Goal: Use online tool/utility: Utilize a website feature to perform a specific function

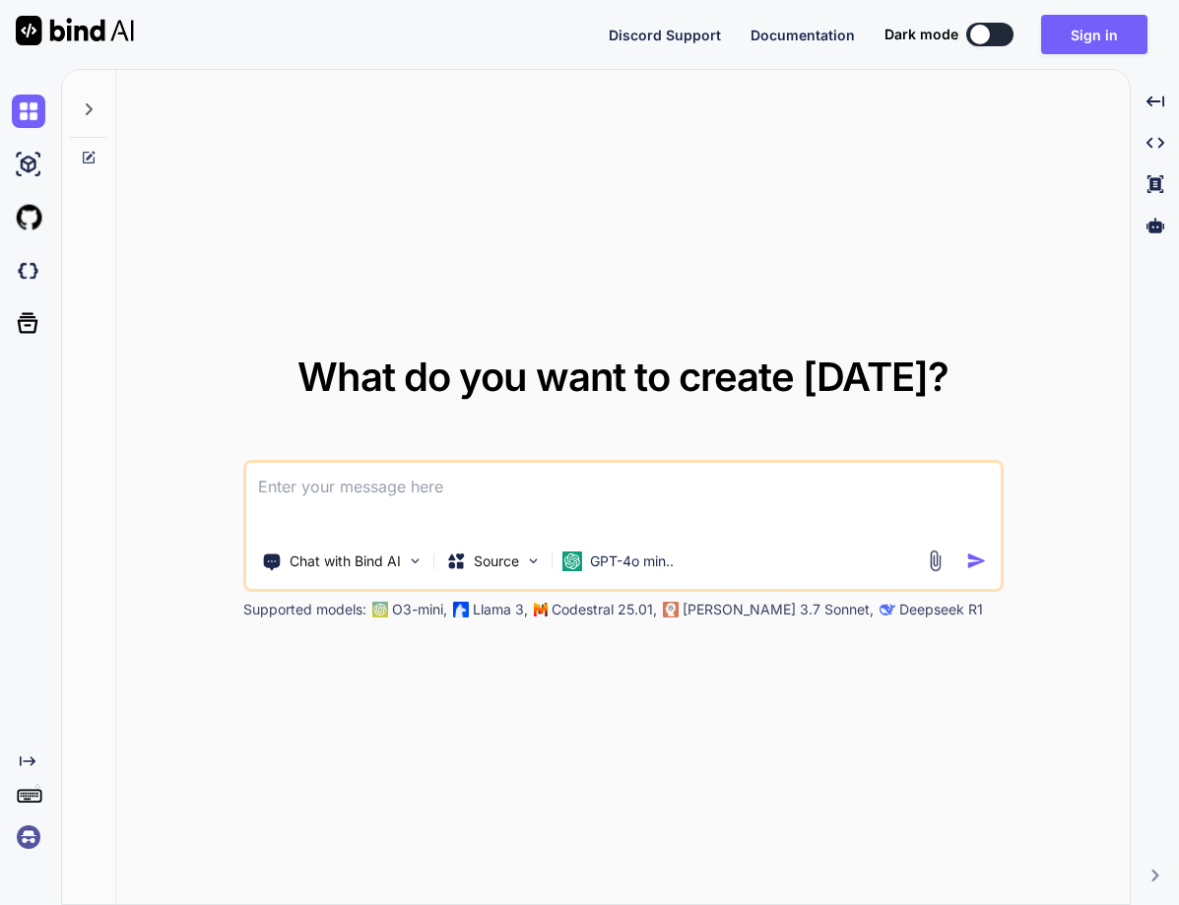
click at [26, 843] on img at bounding box center [28, 837] width 33 height 33
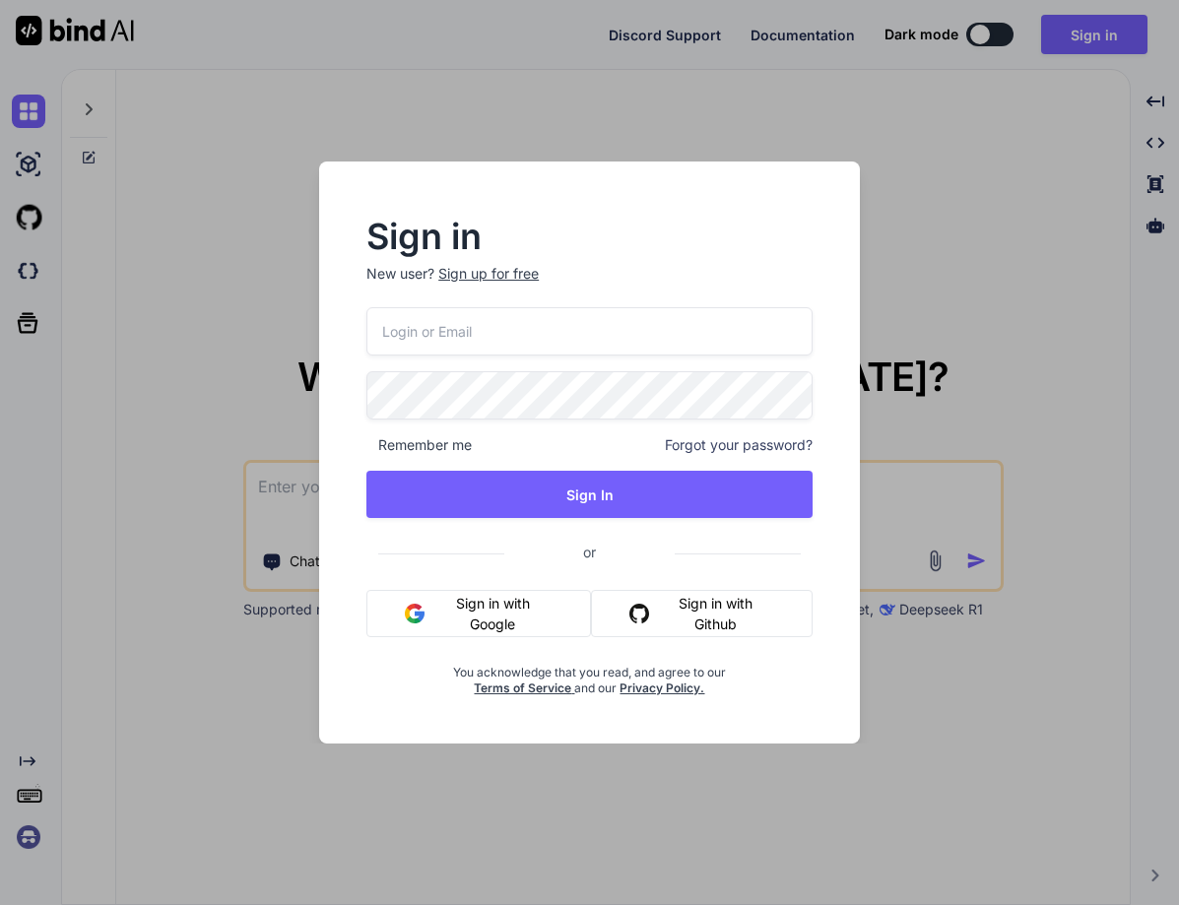
click at [452, 335] on input "email" at bounding box center [589, 331] width 446 height 48
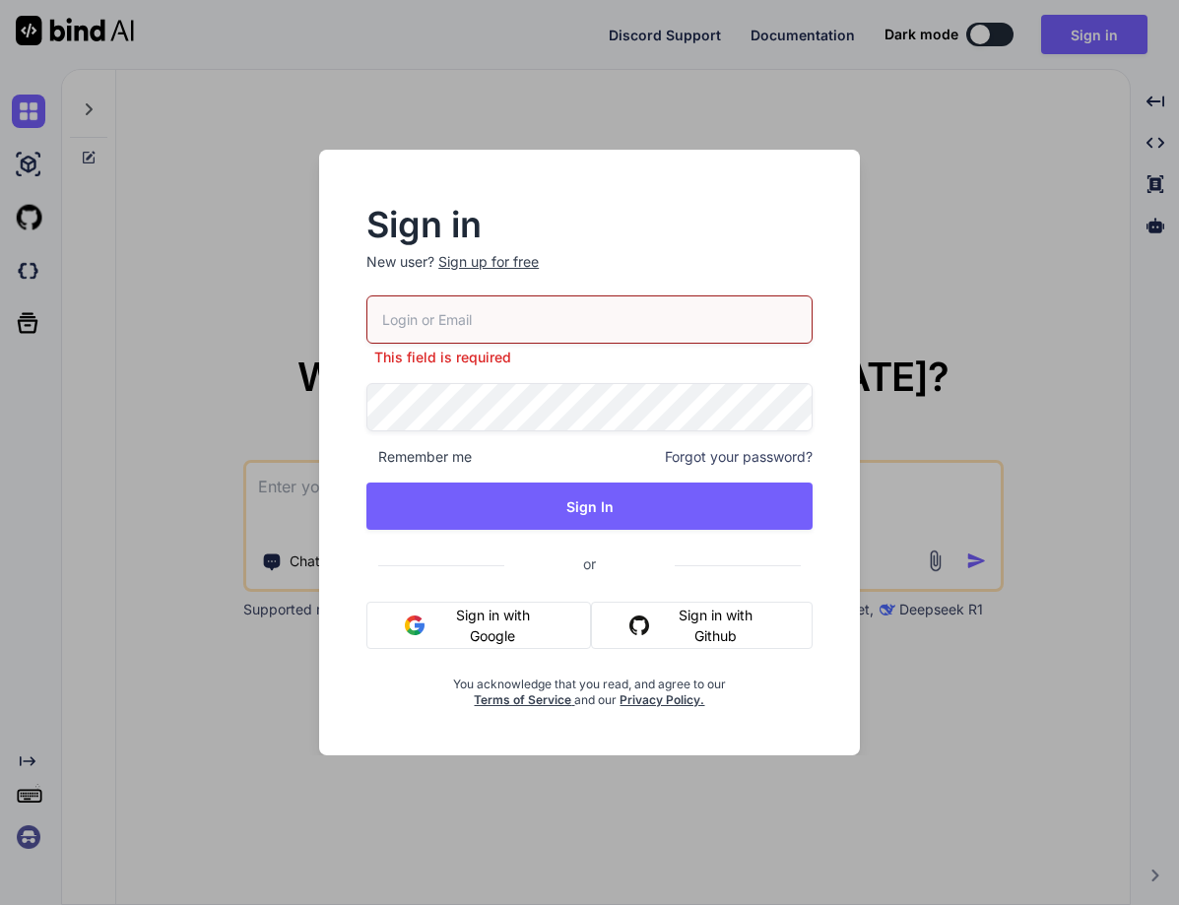
click at [436, 365] on p "This field is required" at bounding box center [589, 358] width 446 height 20
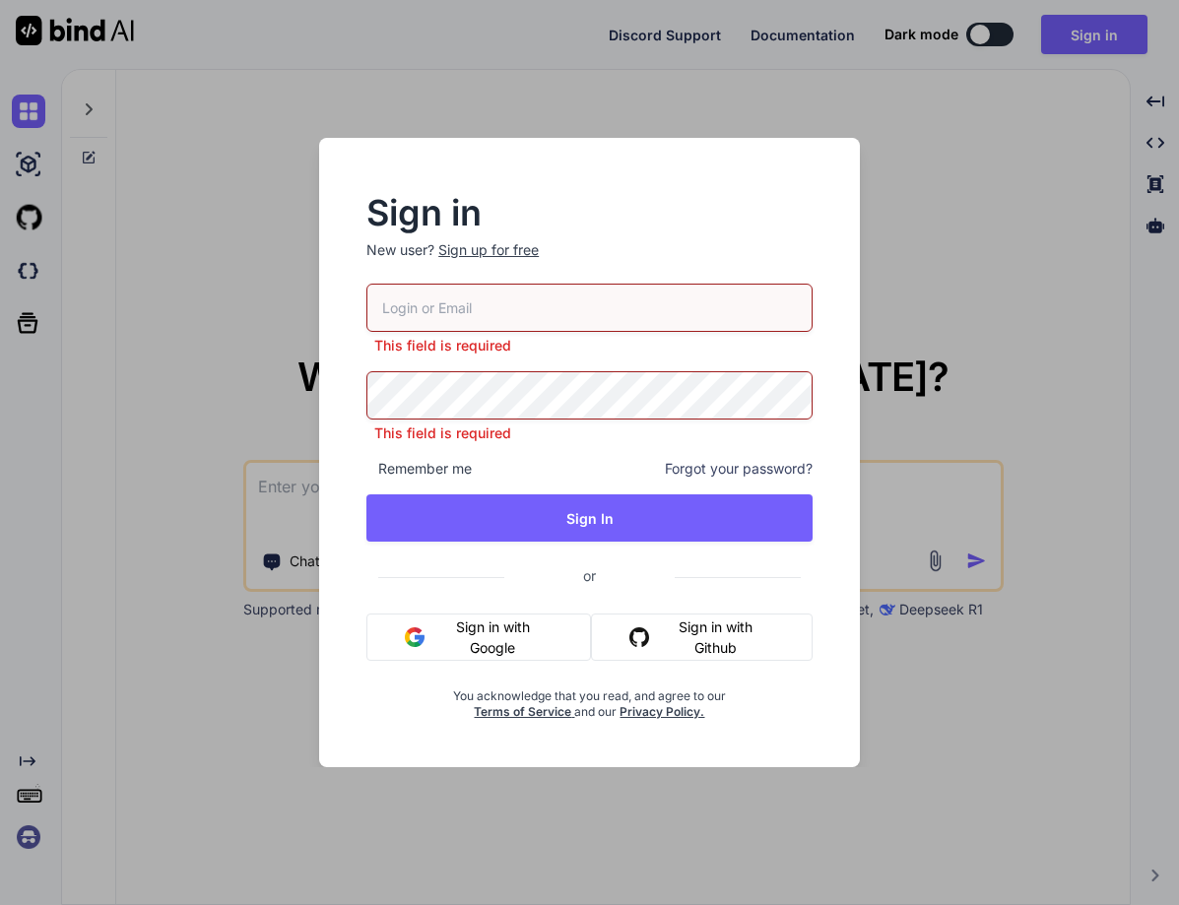
click at [440, 335] on div "This field is required" at bounding box center [589, 320] width 446 height 72
paste input "tamir@efa.co.il"
type input "tamir@efa.co.il"
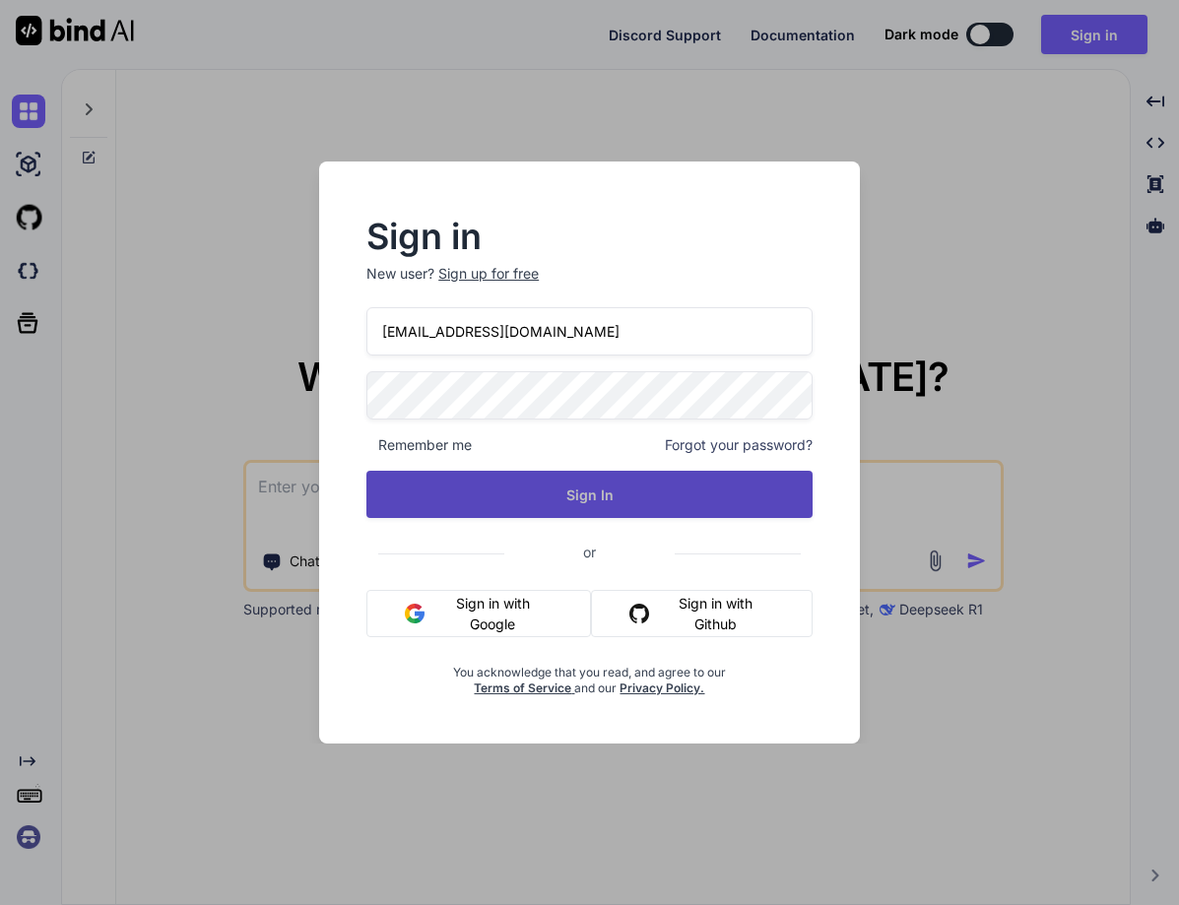
click at [606, 518] on div "tamir@efa.co.il Remember me Forgot your password? Sign In or Sign in with Googl…" at bounding box center [589, 501] width 446 height 389
click at [588, 491] on button "Sign In" at bounding box center [589, 494] width 446 height 47
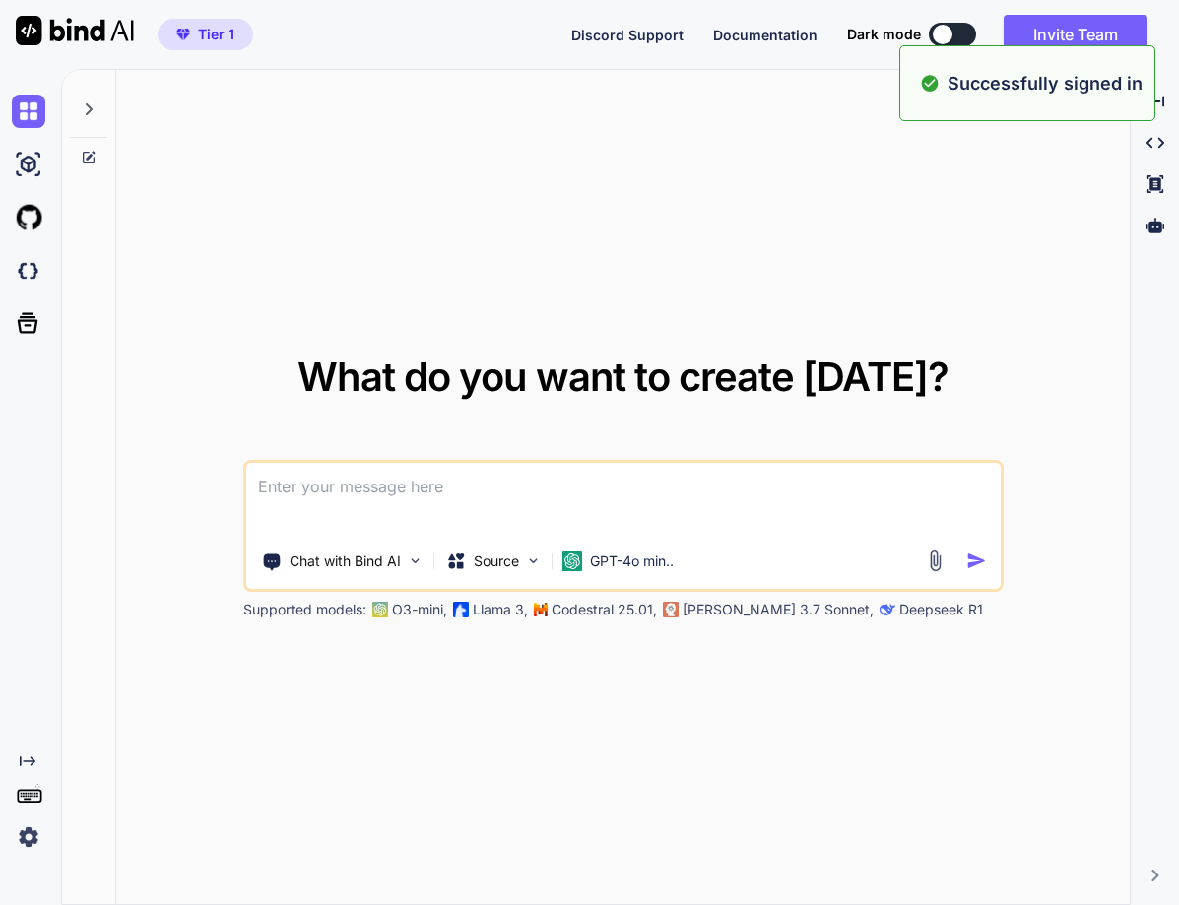
click at [579, 205] on div "What do you want to create today? Chat with Bind AI Source GPT-4o min.. Support…" at bounding box center [623, 488] width 1014 height 836
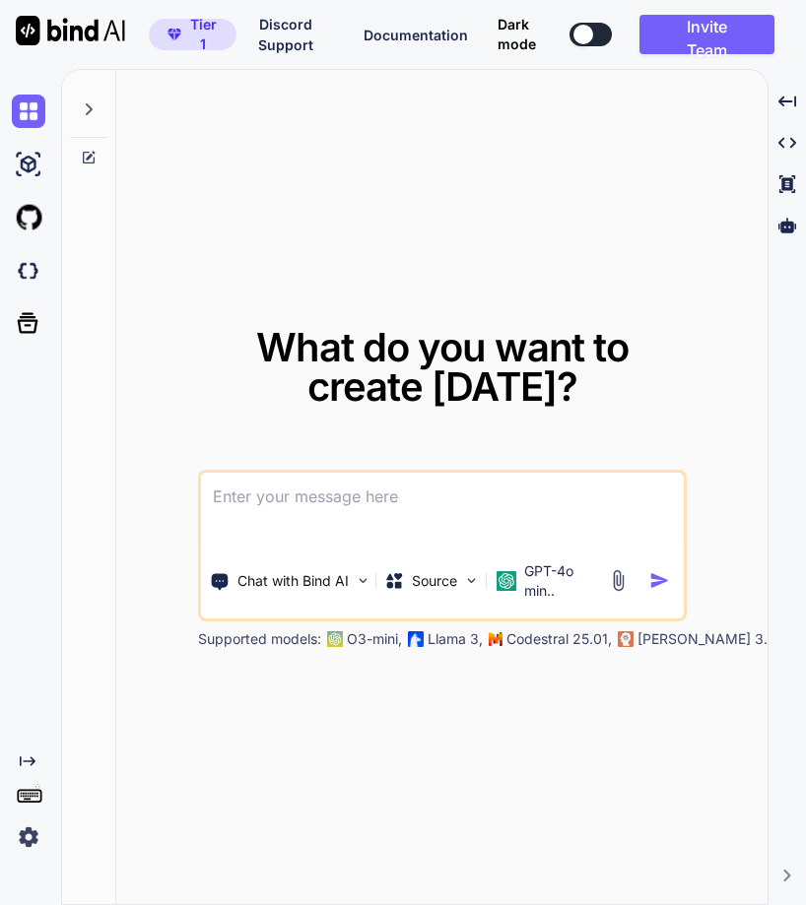
click at [32, 837] on img at bounding box center [28, 837] width 33 height 33
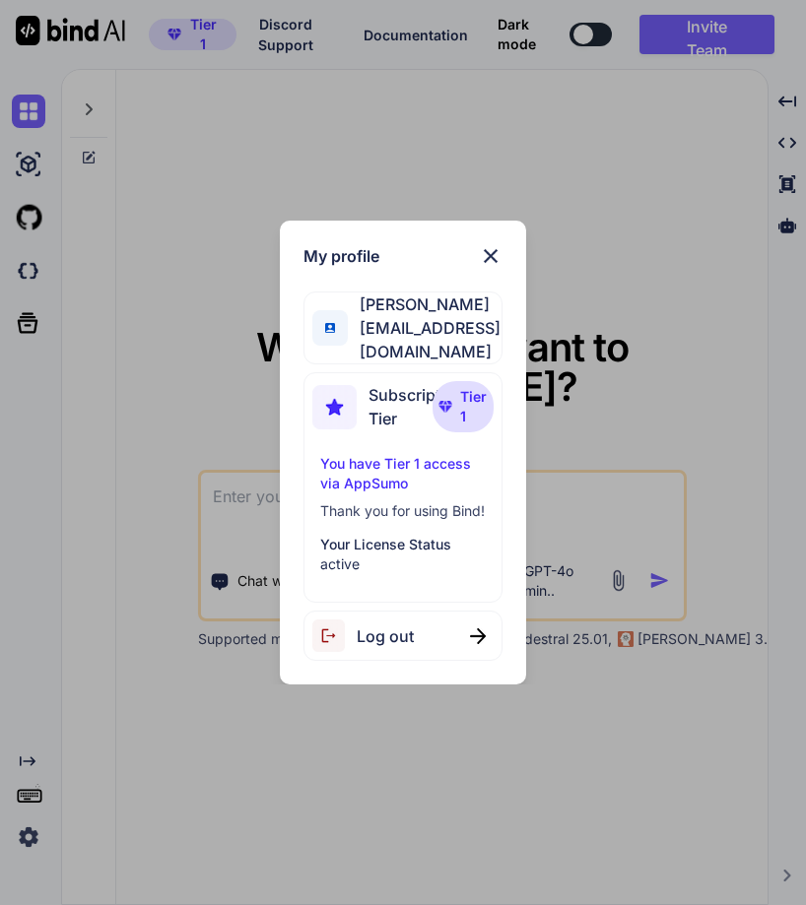
click at [237, 894] on div "My profile tamir levy tamir@efa.co.il Subscription Tier Tier 1 You have Tier 1 …" at bounding box center [403, 452] width 806 height 905
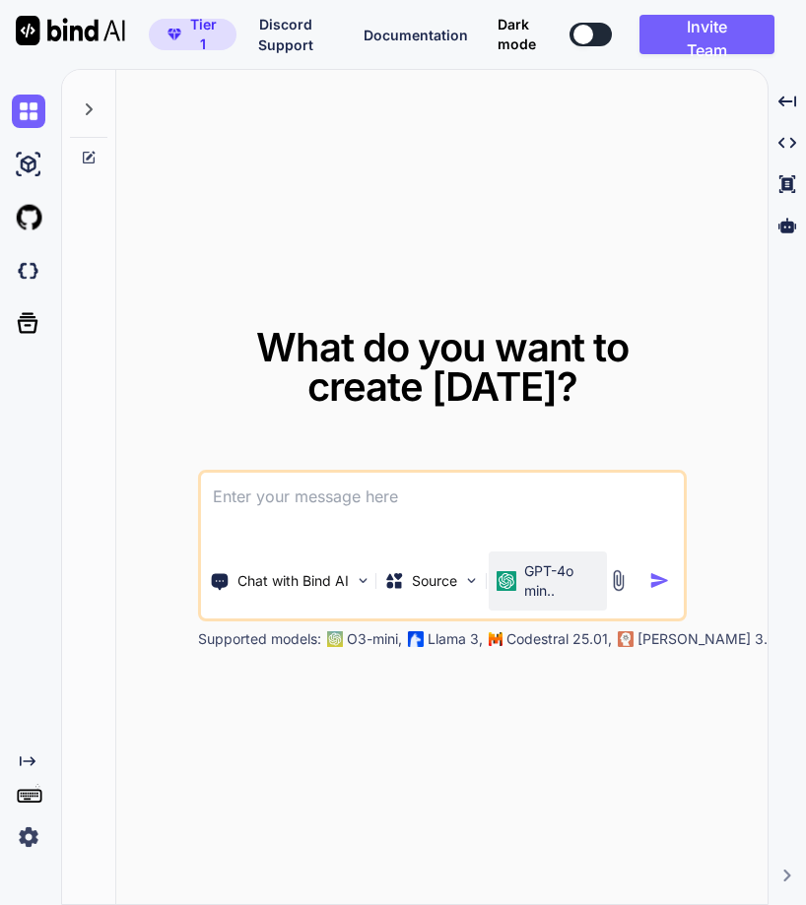
click at [504, 582] on img at bounding box center [506, 581] width 20 height 20
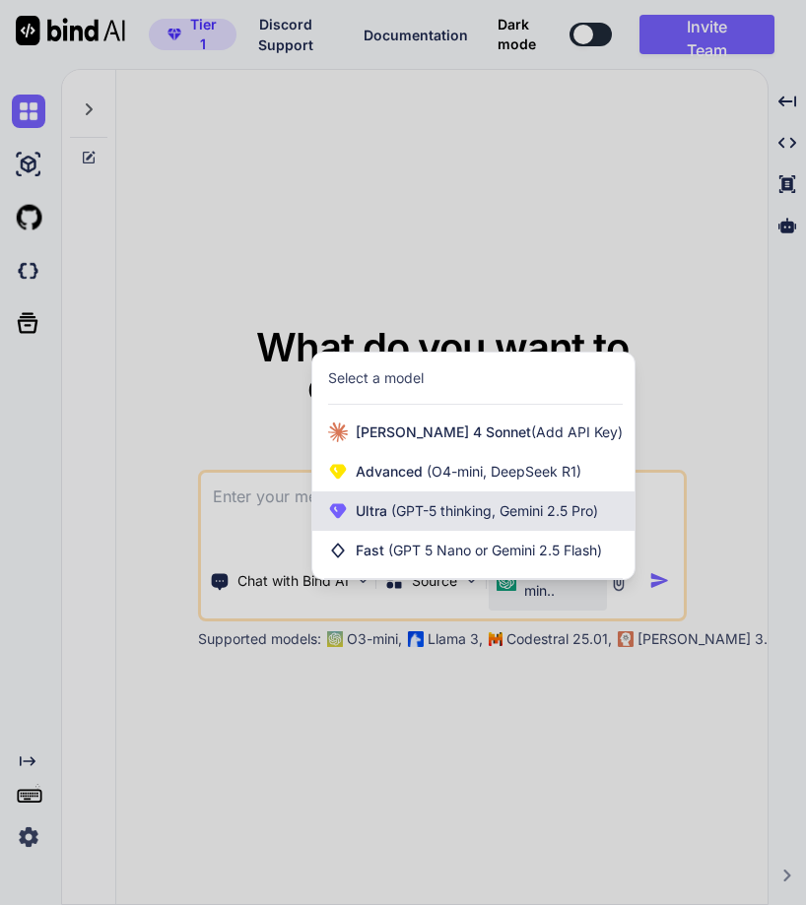
click at [495, 514] on span "(GPT-5 thinking, Gemini 2.5 Pro)" at bounding box center [492, 510] width 211 height 17
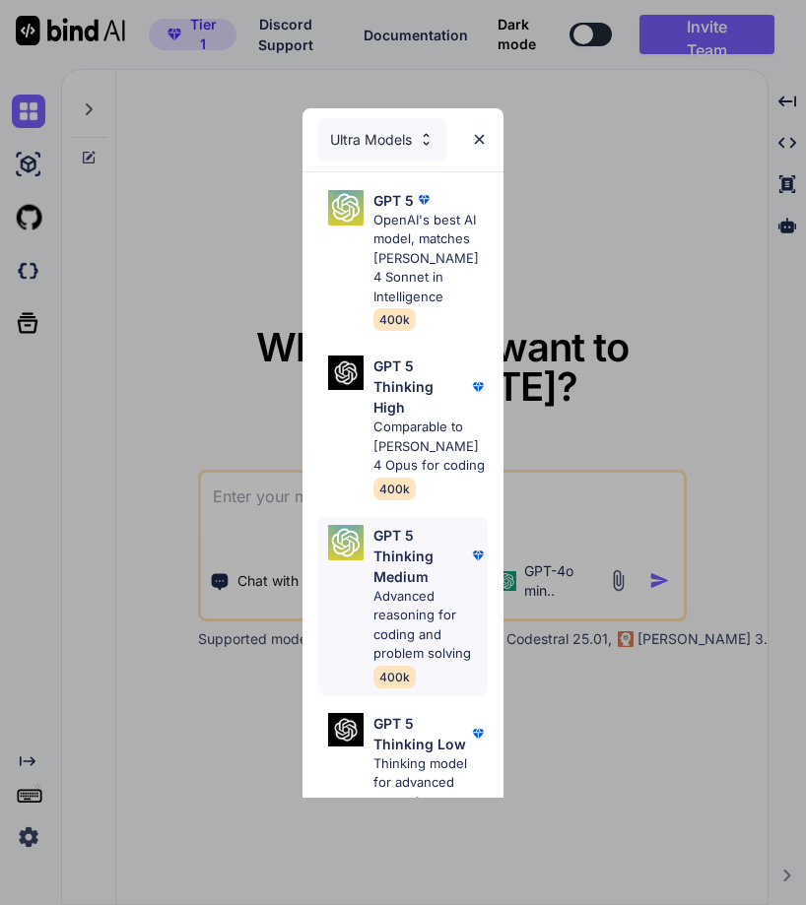
click at [397, 539] on p "GPT 5 Thinking Medium" at bounding box center [421, 556] width 96 height 62
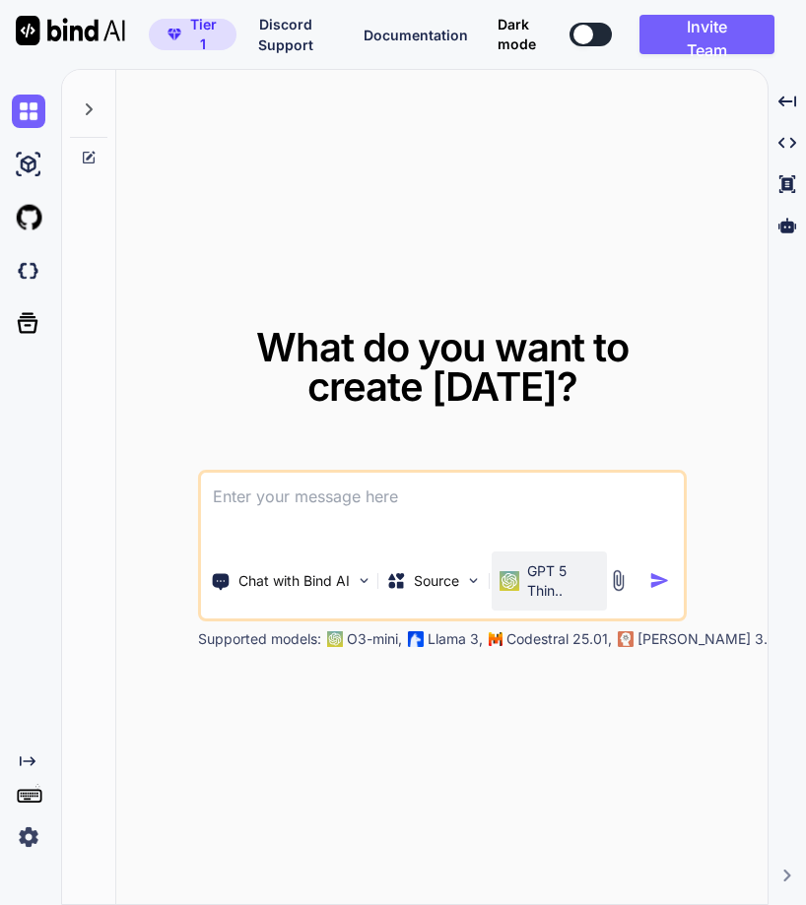
click at [531, 575] on p "GPT 5 Thin.." at bounding box center [563, 580] width 72 height 39
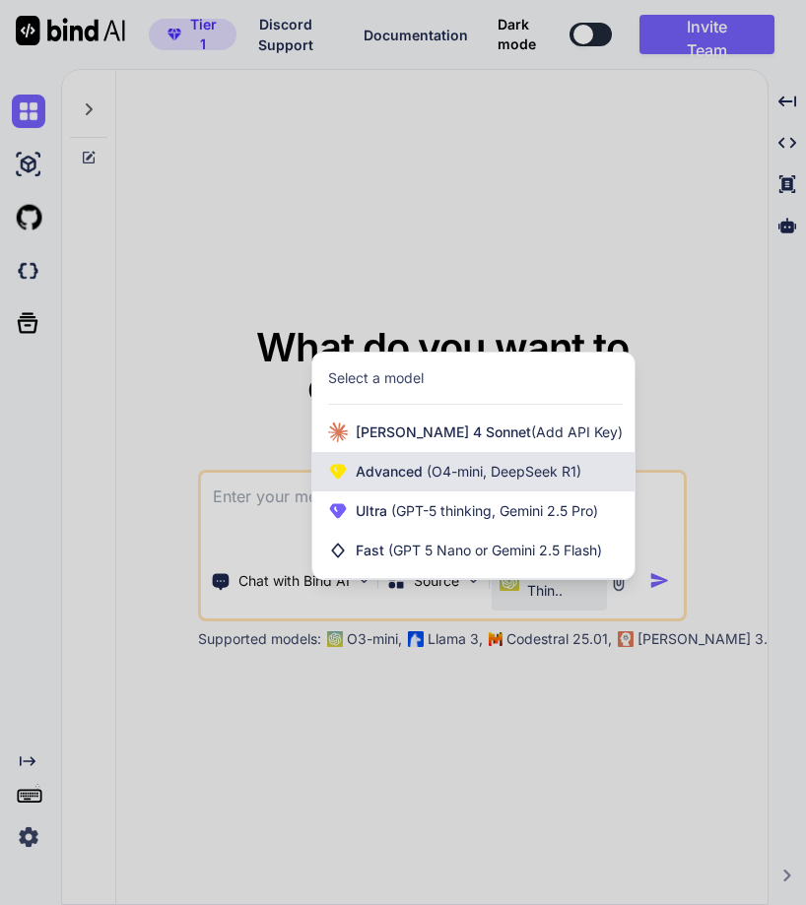
click at [478, 470] on span "(O4-mini, DeepSeek R1)" at bounding box center [502, 471] width 159 height 17
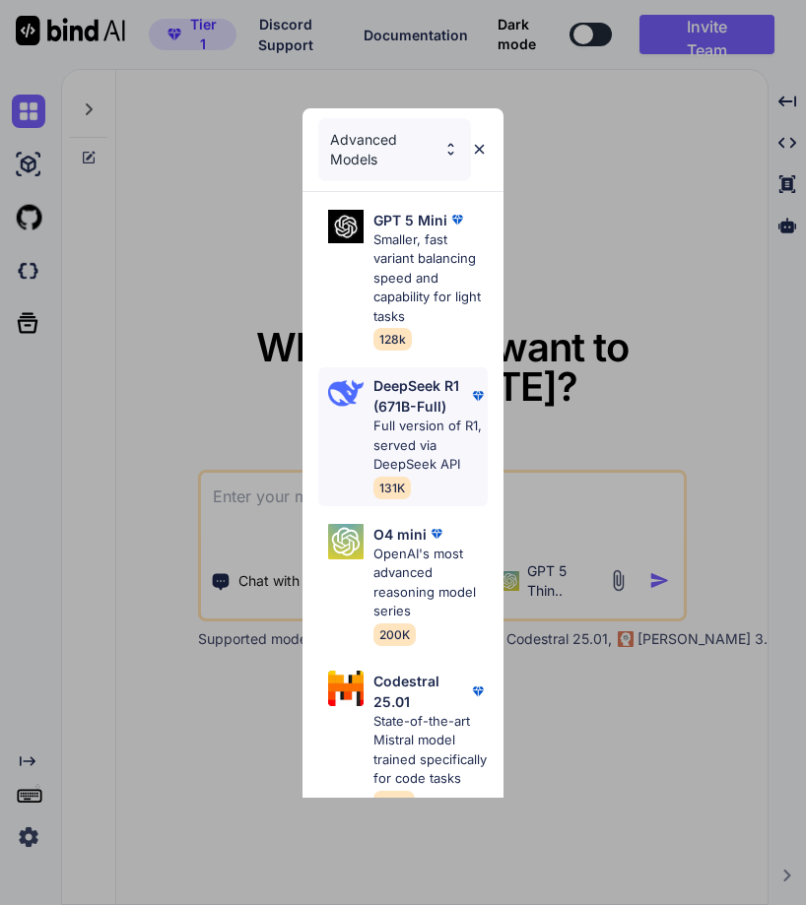
click at [407, 415] on p "DeepSeek R1 (671B-Full)" at bounding box center [421, 395] width 96 height 41
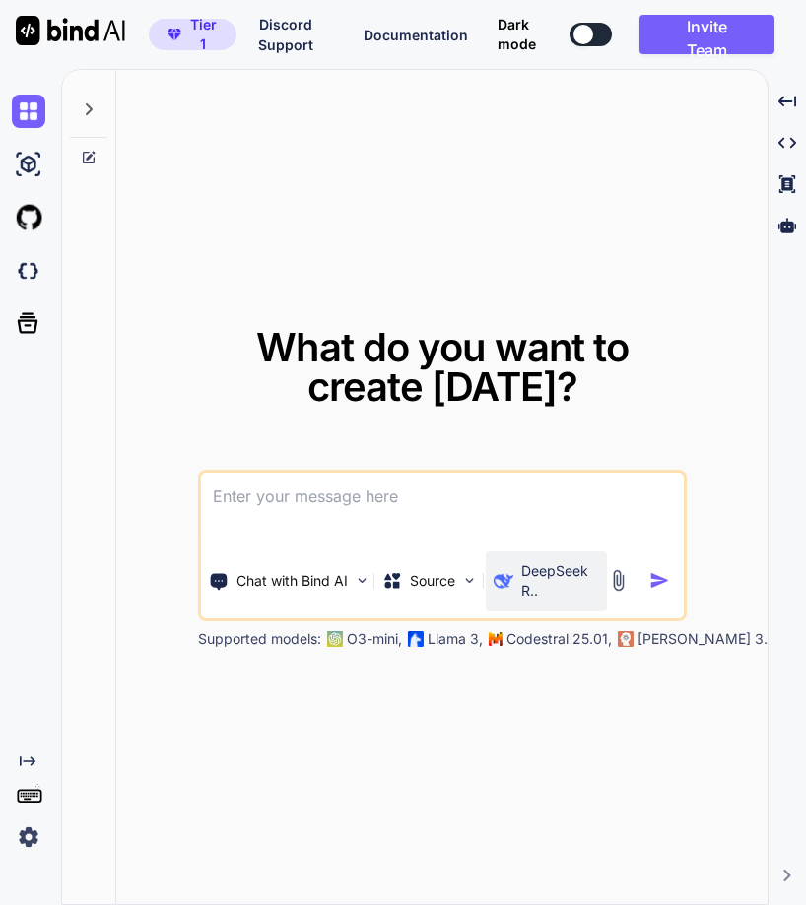
click at [548, 580] on p "DeepSeek R.." at bounding box center [560, 580] width 78 height 39
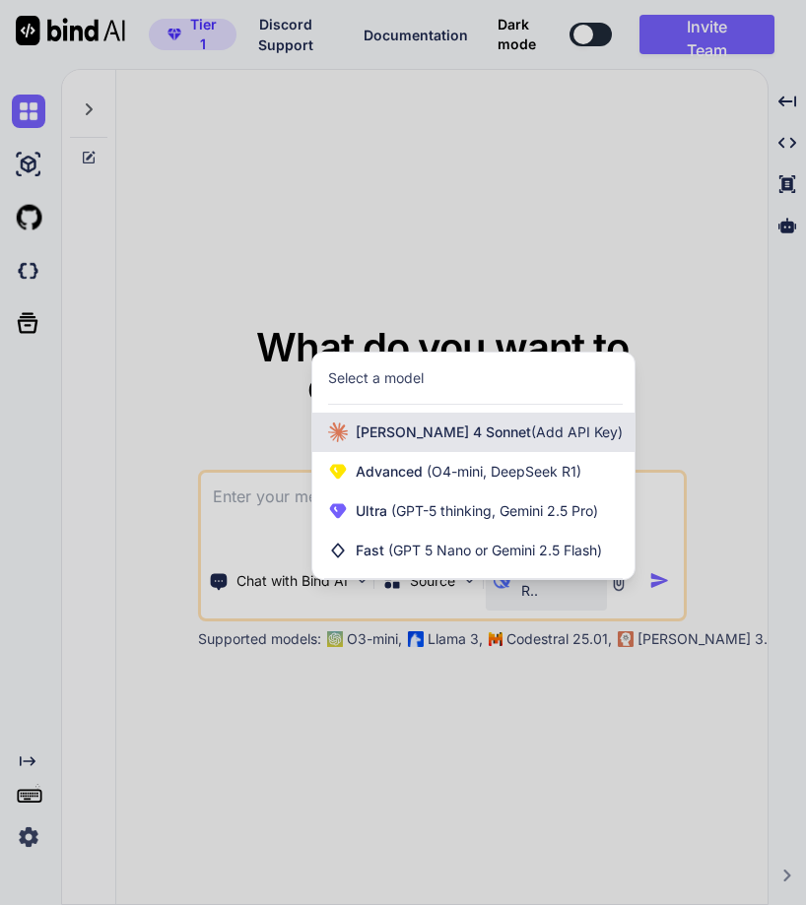
click at [531, 438] on span "(Add API Key)" at bounding box center [577, 432] width 92 height 17
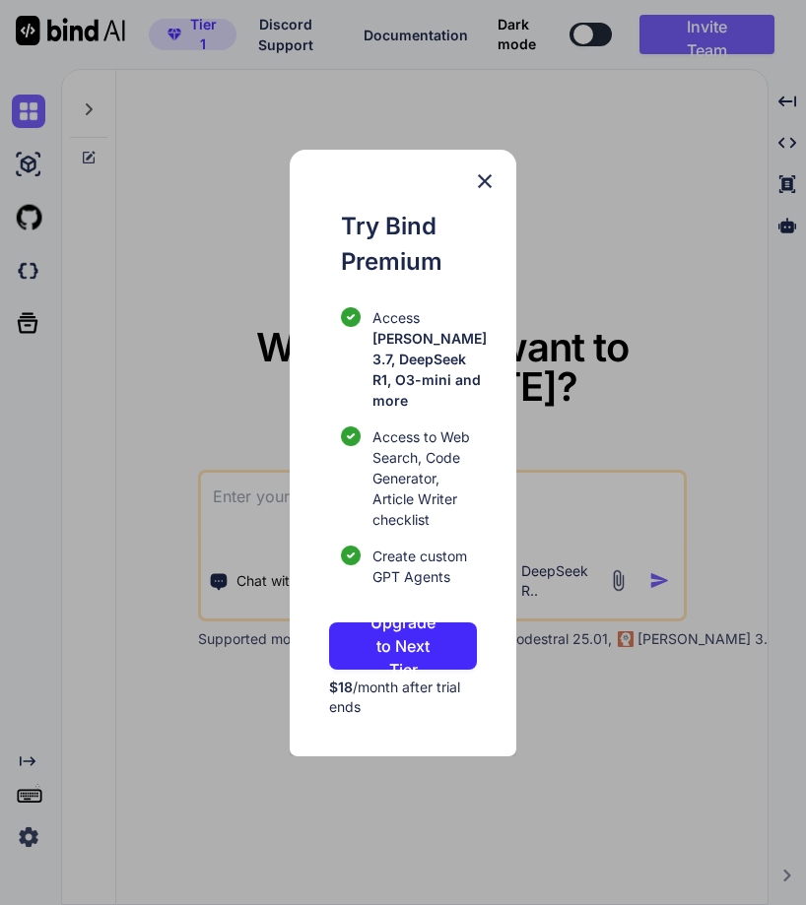
click at [484, 203] on div "Try Bind Premium Access Claude 3.7, DeepSeek R1, O3-mini and more Access to Web…" at bounding box center [403, 453] width 226 height 607
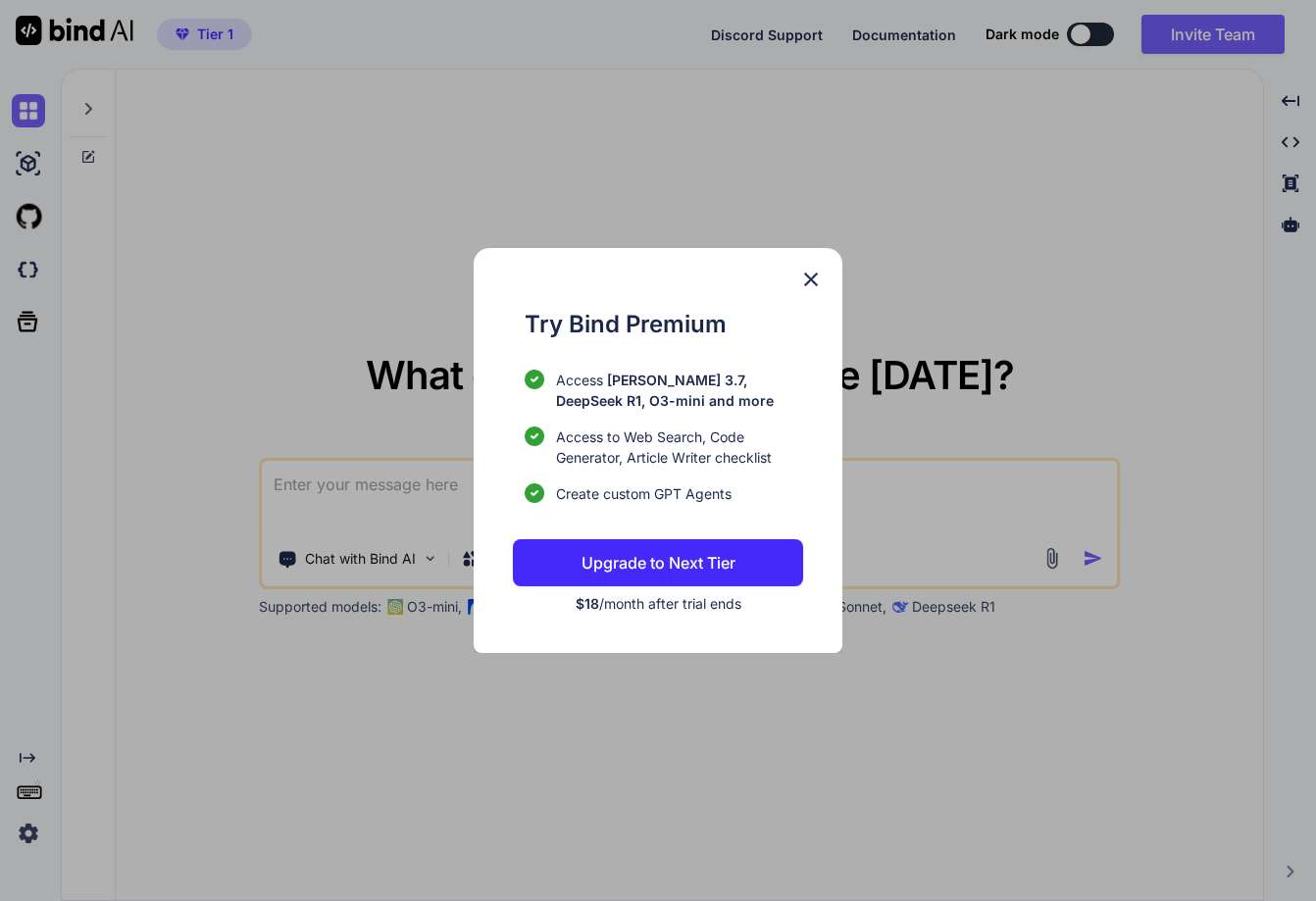
click at [813, 275] on img at bounding box center [811, 280] width 24 height 24
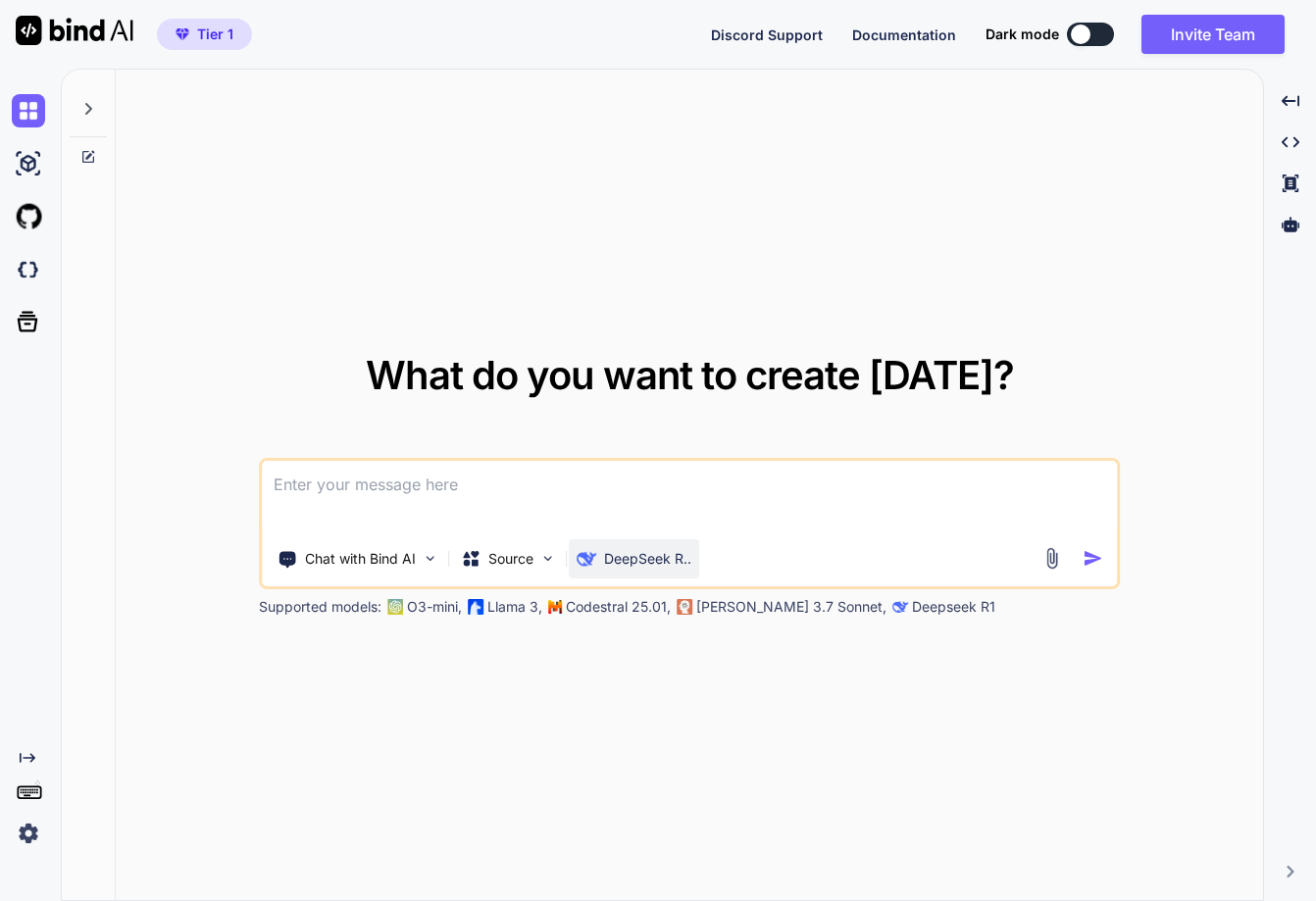
click at [660, 551] on p "DeepSeek R.." at bounding box center [648, 560] width 88 height 20
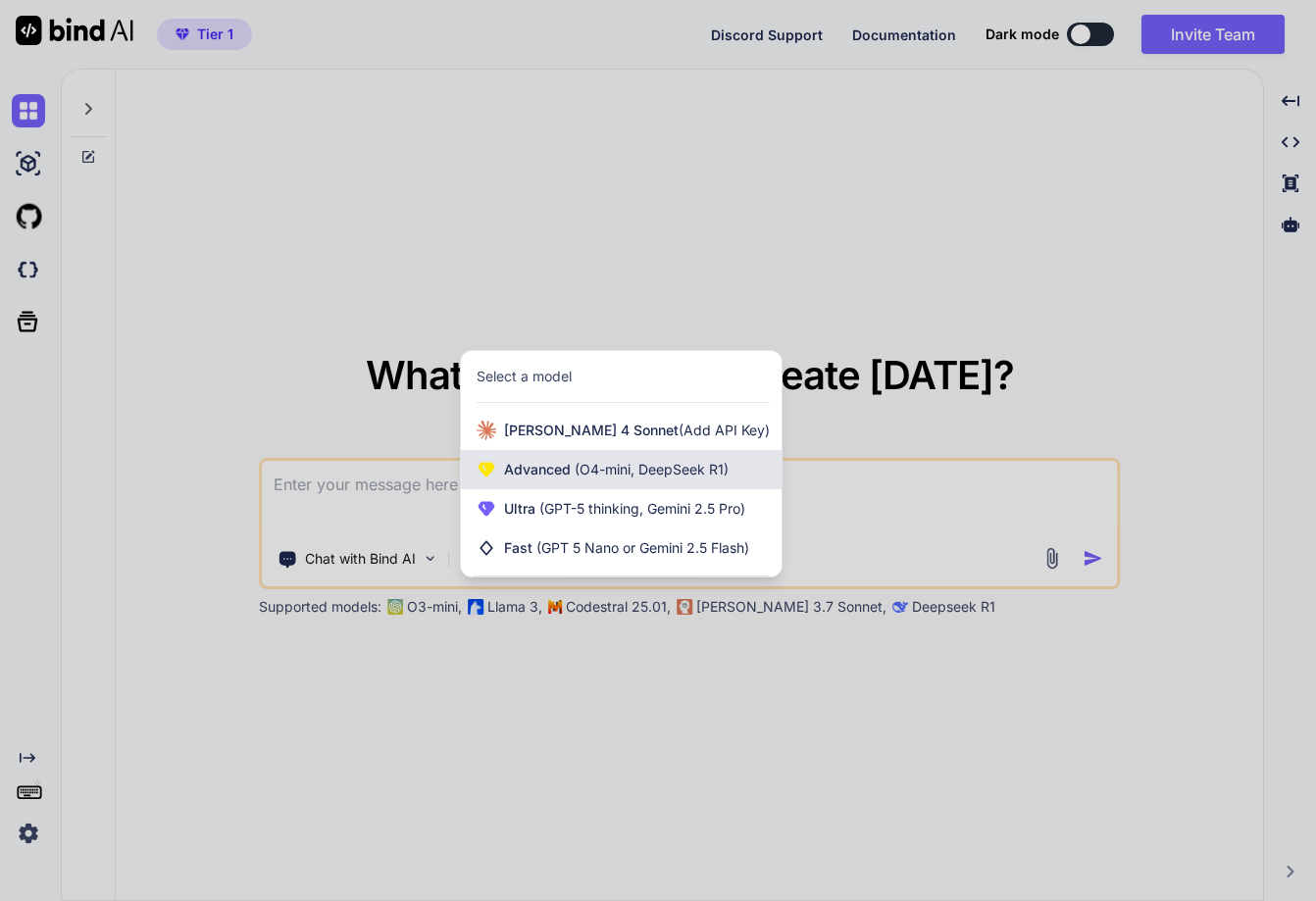
click at [634, 463] on span "(O4-mini, DeepSeek R1)" at bounding box center [649, 469] width 158 height 17
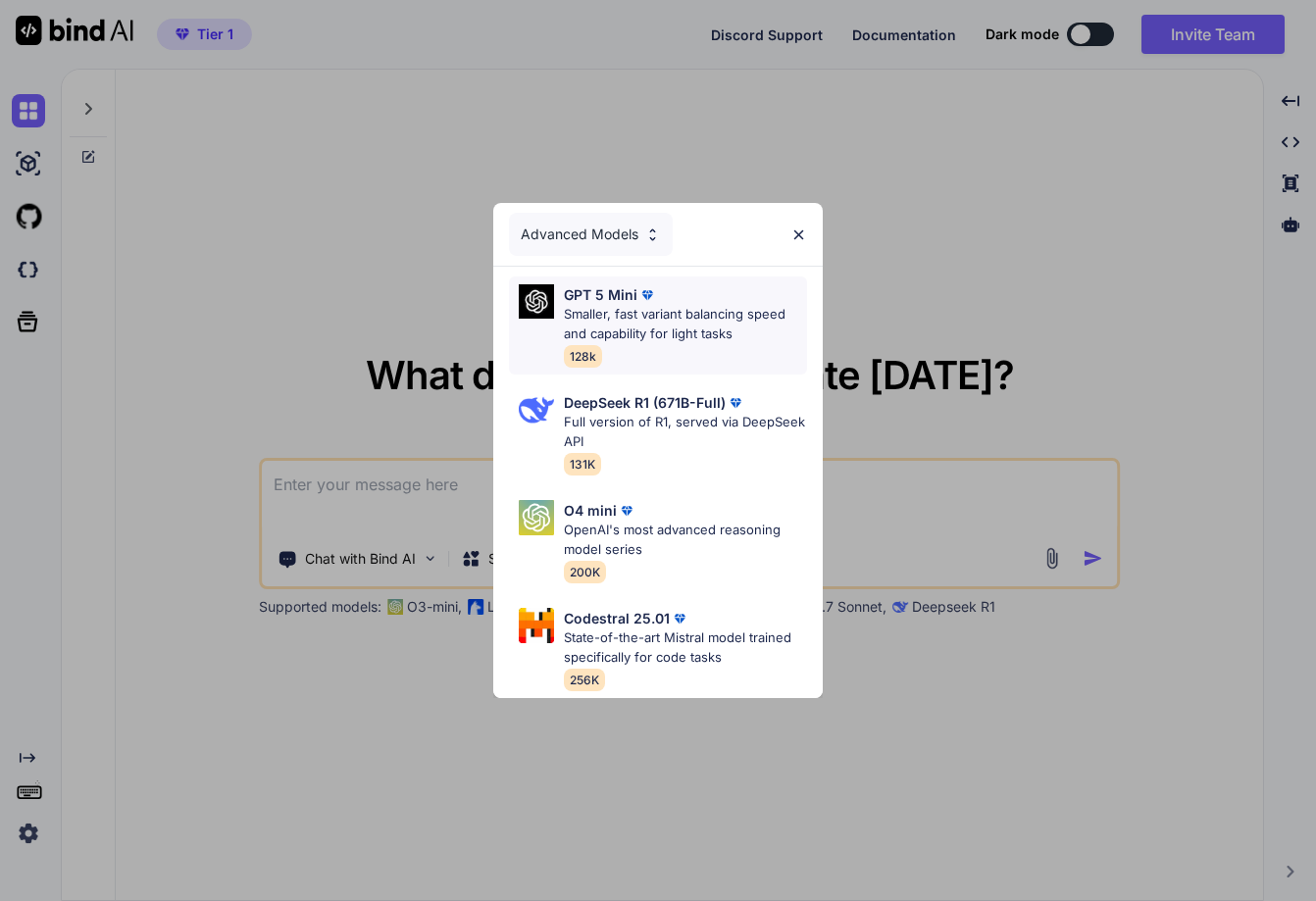
click at [625, 311] on p "Smaller, fast variant balancing speed and capability for light tasks" at bounding box center [685, 324] width 243 height 38
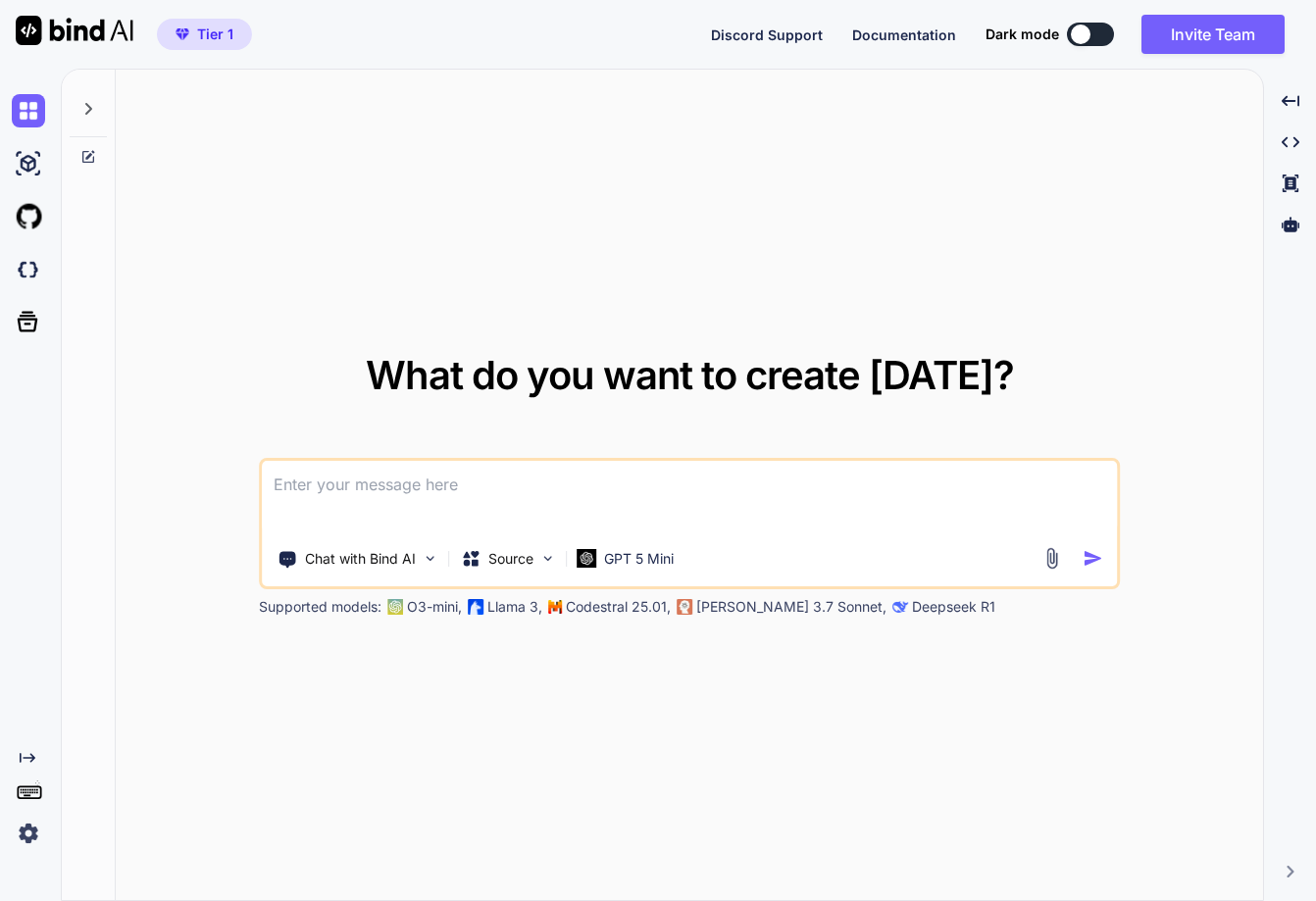
click at [623, 579] on div "Chat with Bind AI Source GPT 5 Mini" at bounding box center [689, 524] width 861 height 131
click at [647, 558] on p "GPT 5 Mini" at bounding box center [639, 560] width 70 height 20
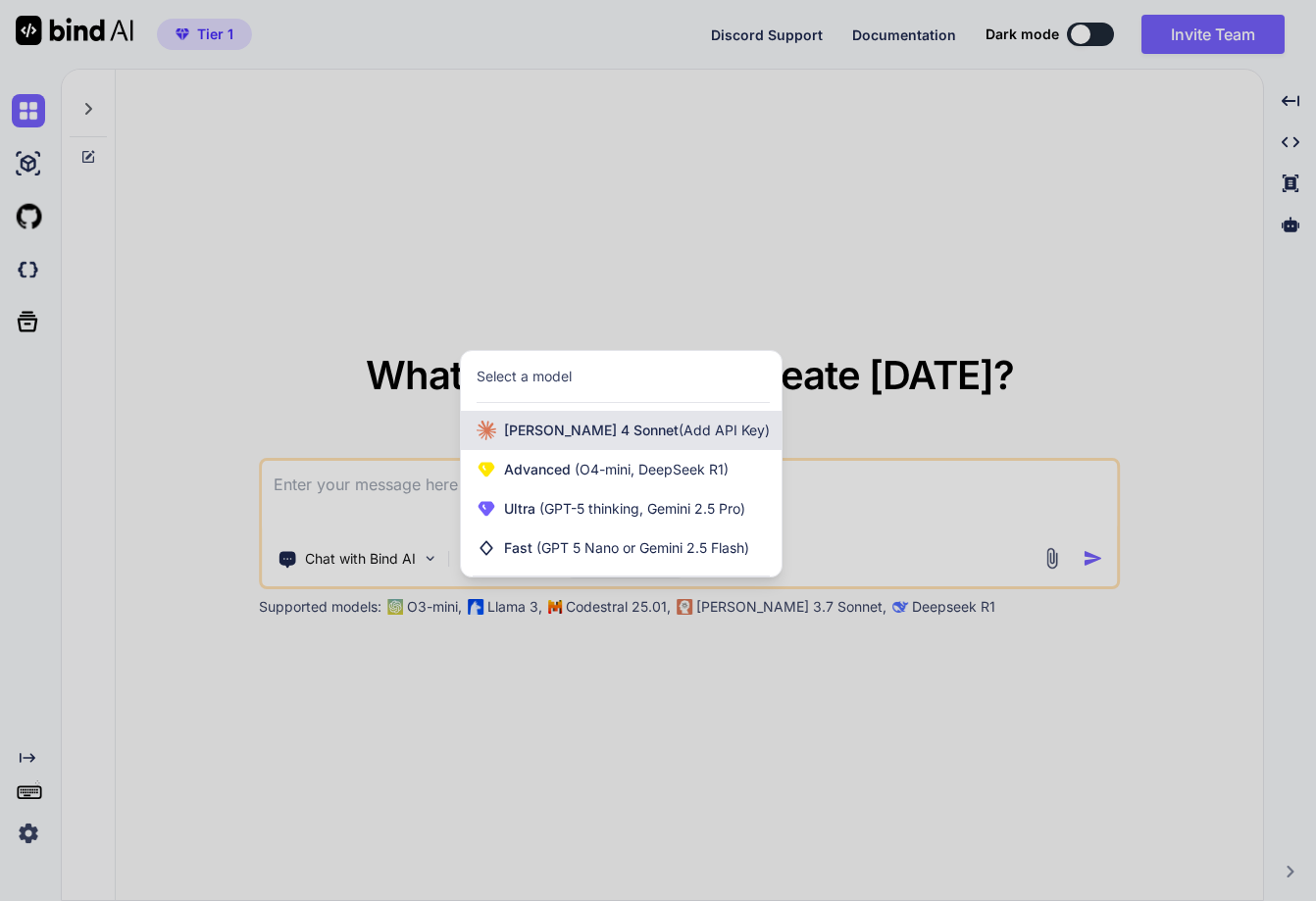
click at [648, 416] on div "Claude 4 Sonnet (Add API Key)" at bounding box center [621, 430] width 321 height 39
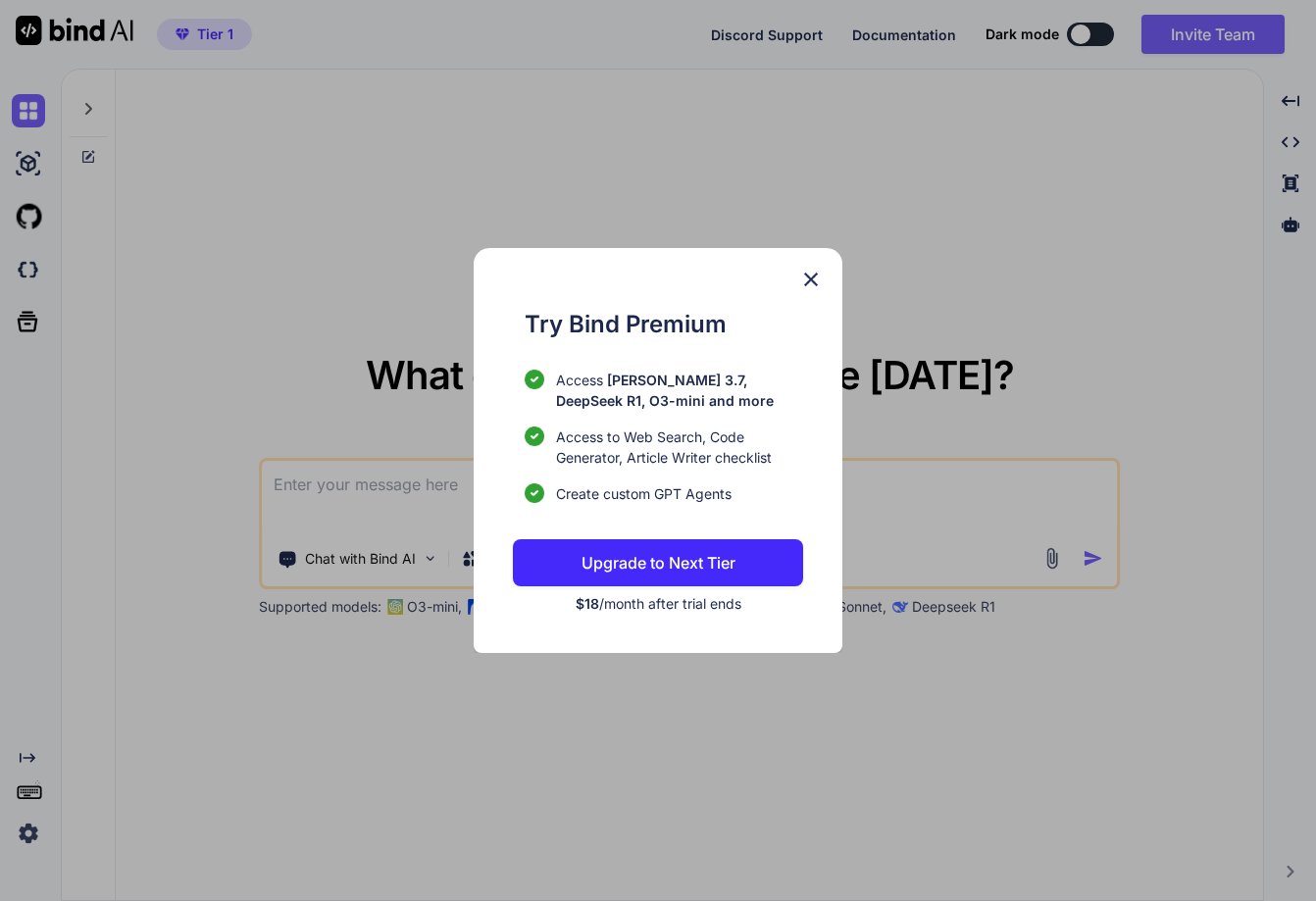
click at [805, 272] on img at bounding box center [811, 280] width 24 height 24
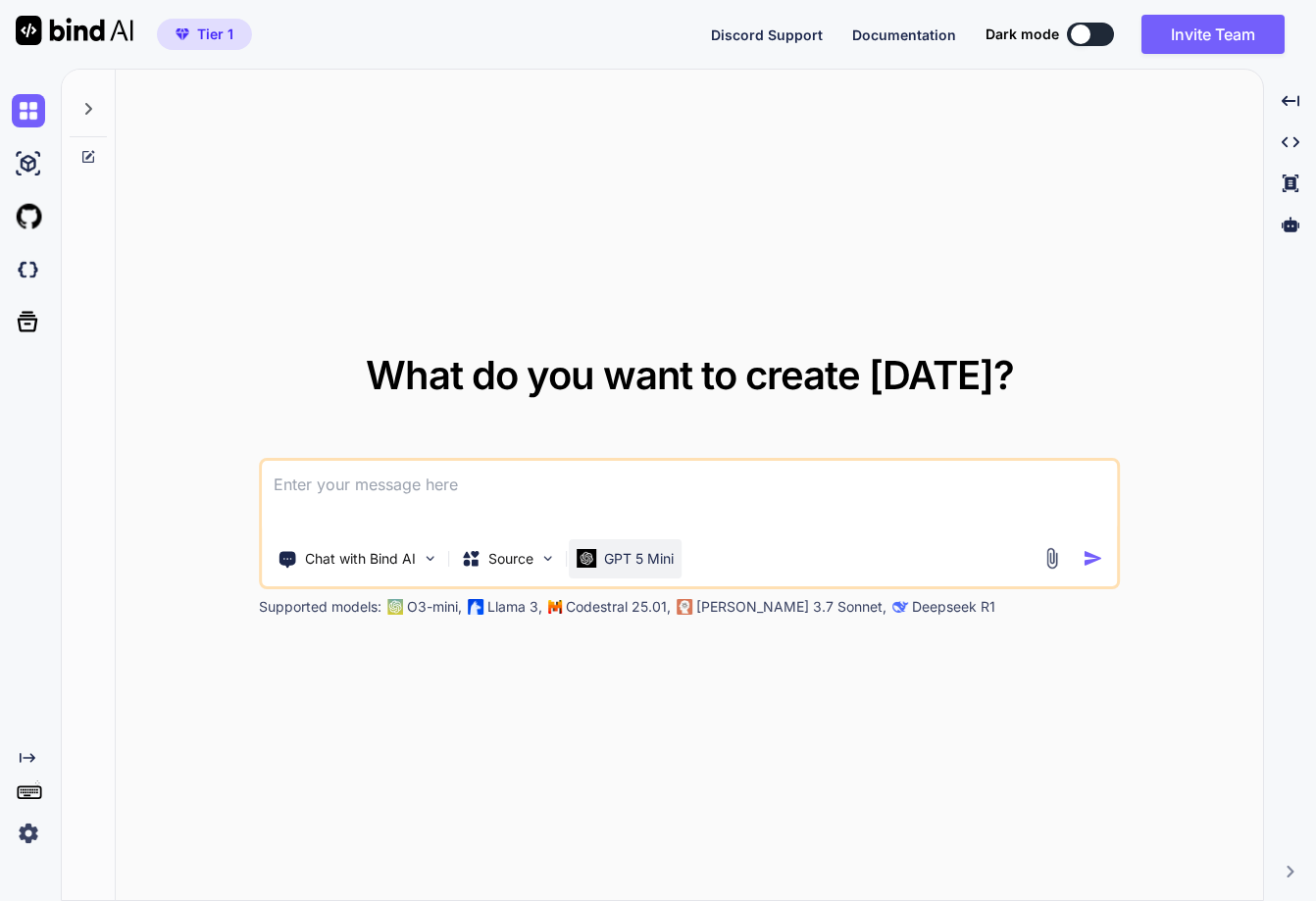
click at [650, 555] on p "GPT 5 Mini" at bounding box center [639, 560] width 70 height 20
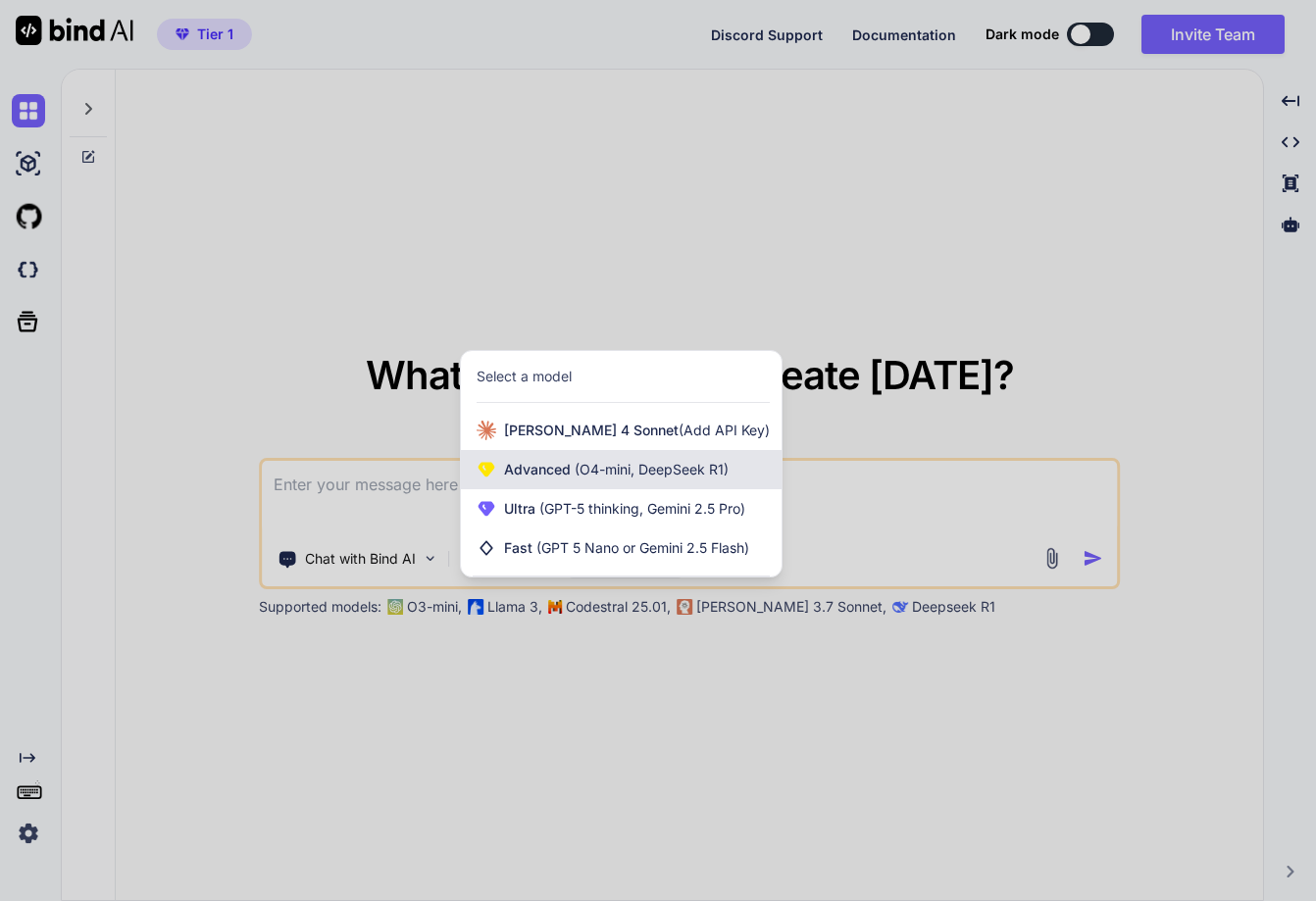
click at [642, 480] on div "Advanced (O4-mini, DeepSeek R1)" at bounding box center [621, 469] width 321 height 39
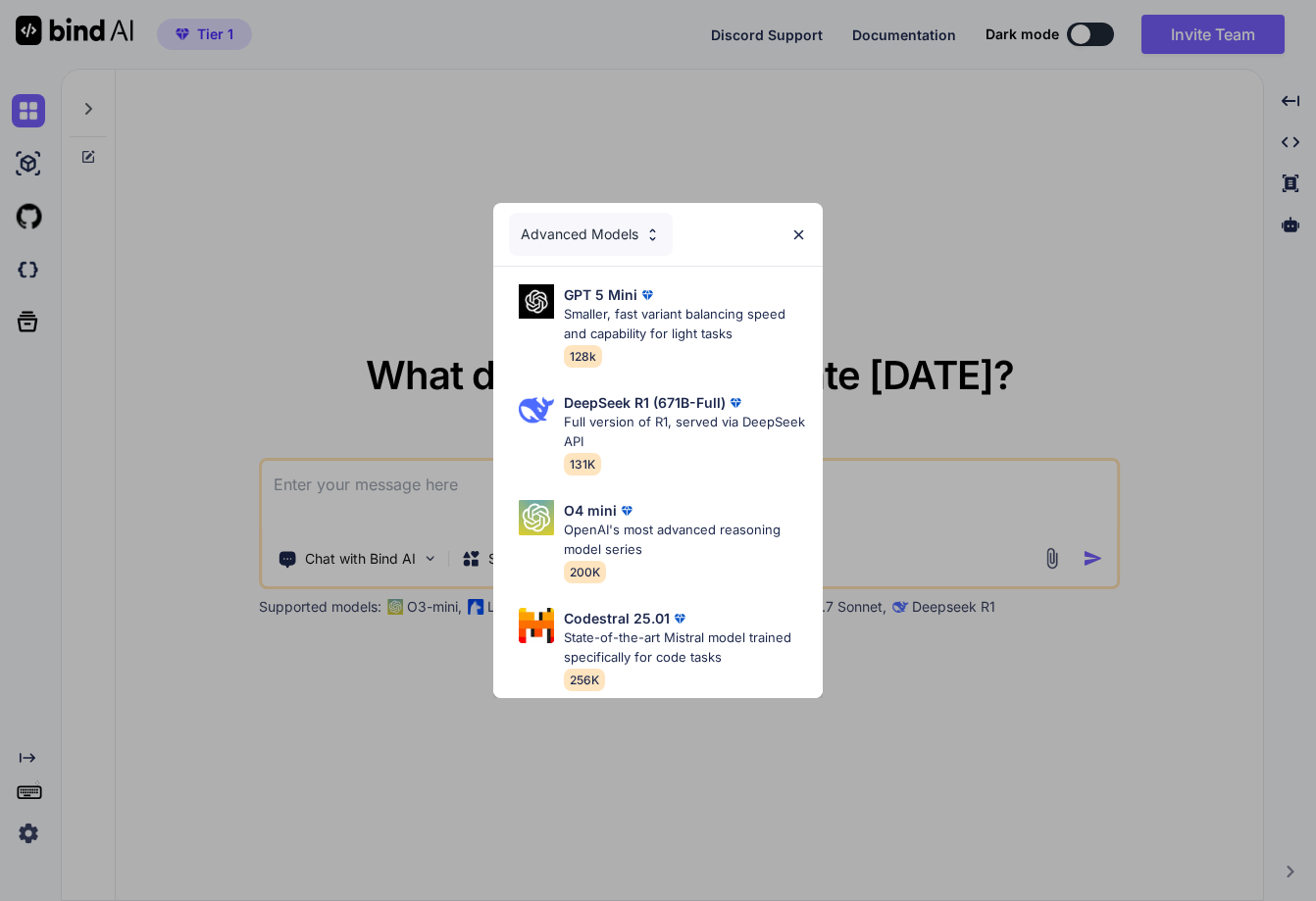
click at [594, 229] on div "Advanced Models" at bounding box center [590, 234] width 164 height 43
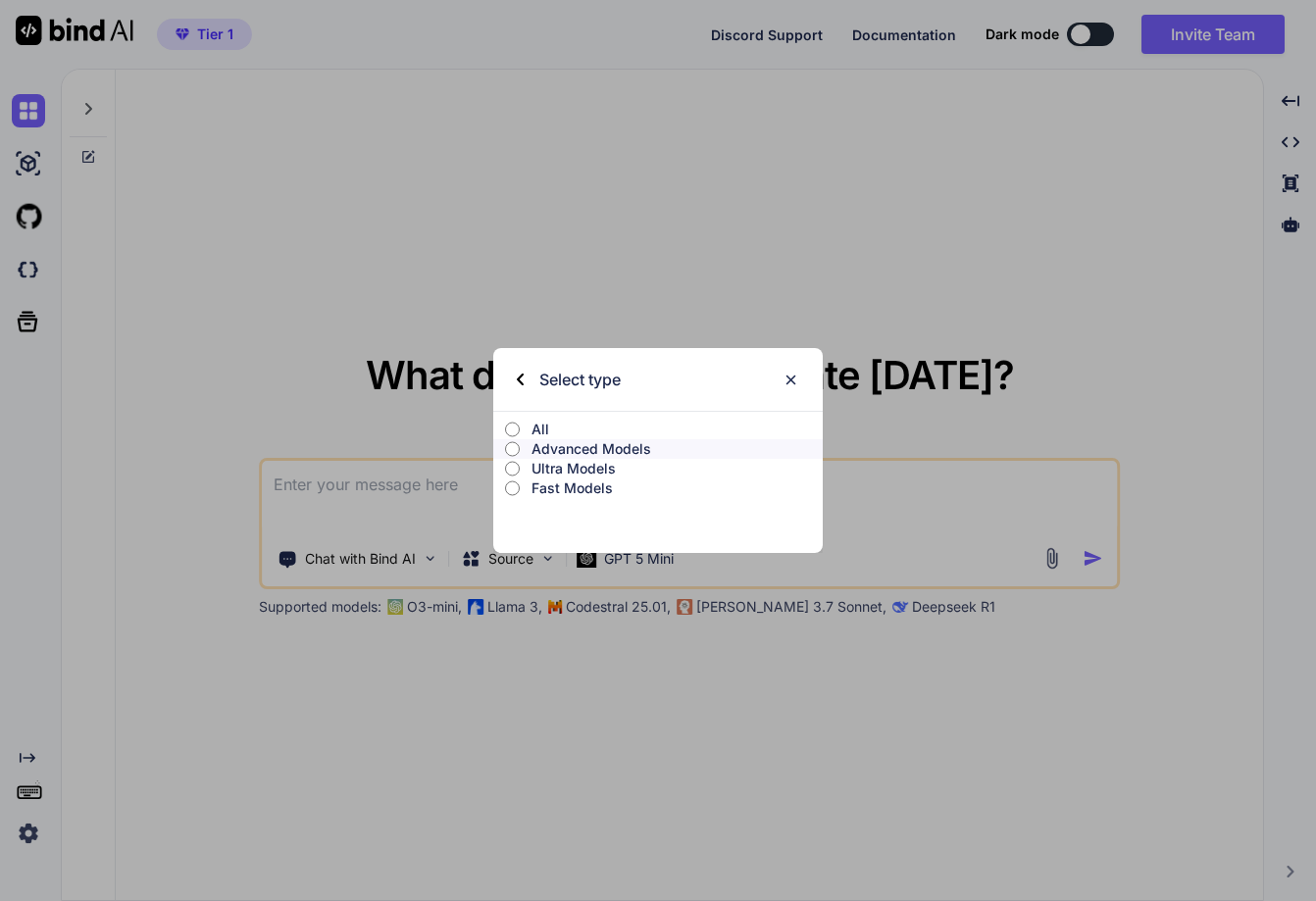
click at [577, 463] on p "Ultra Models" at bounding box center [677, 469] width 292 height 20
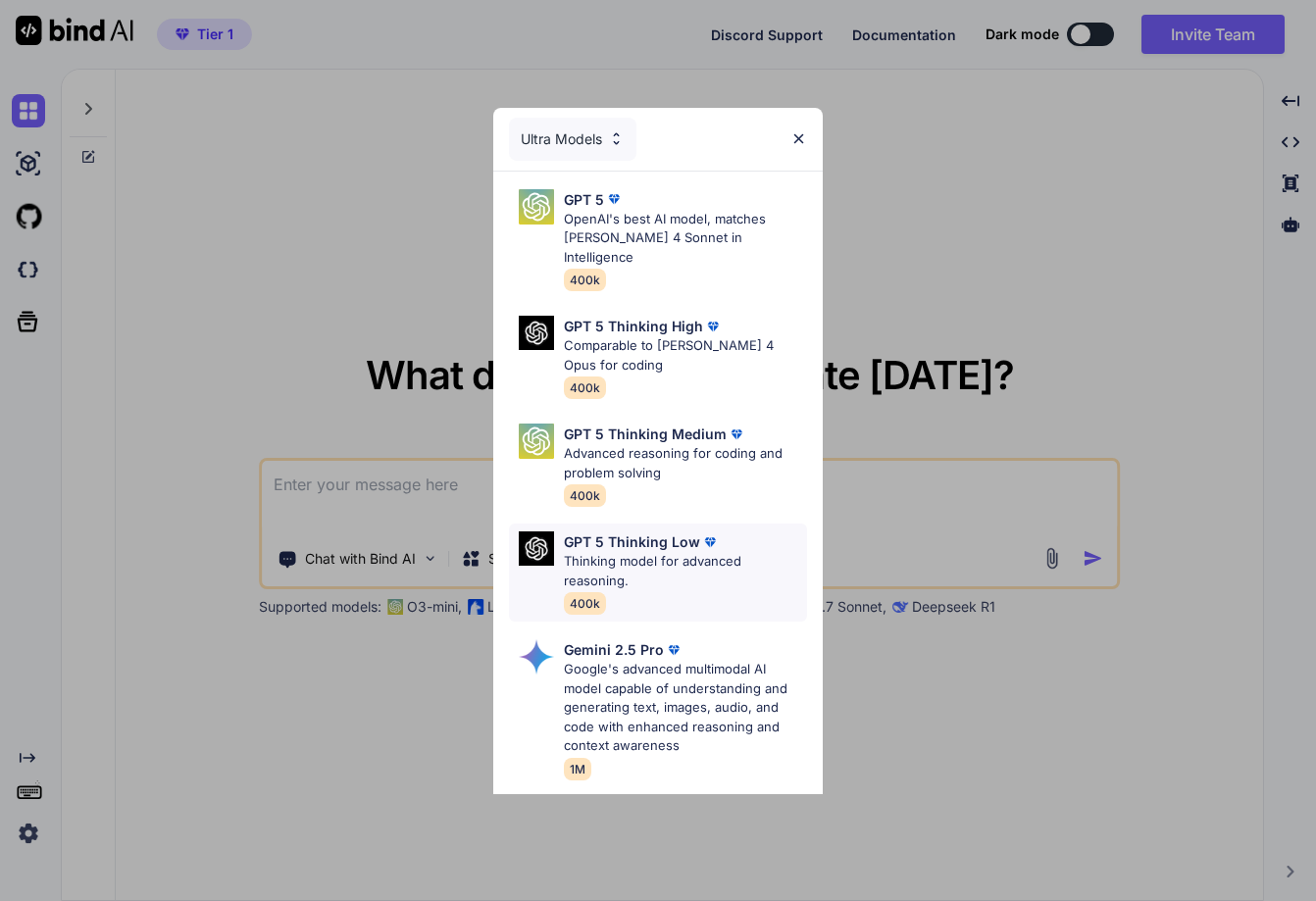
scroll to position [274, 0]
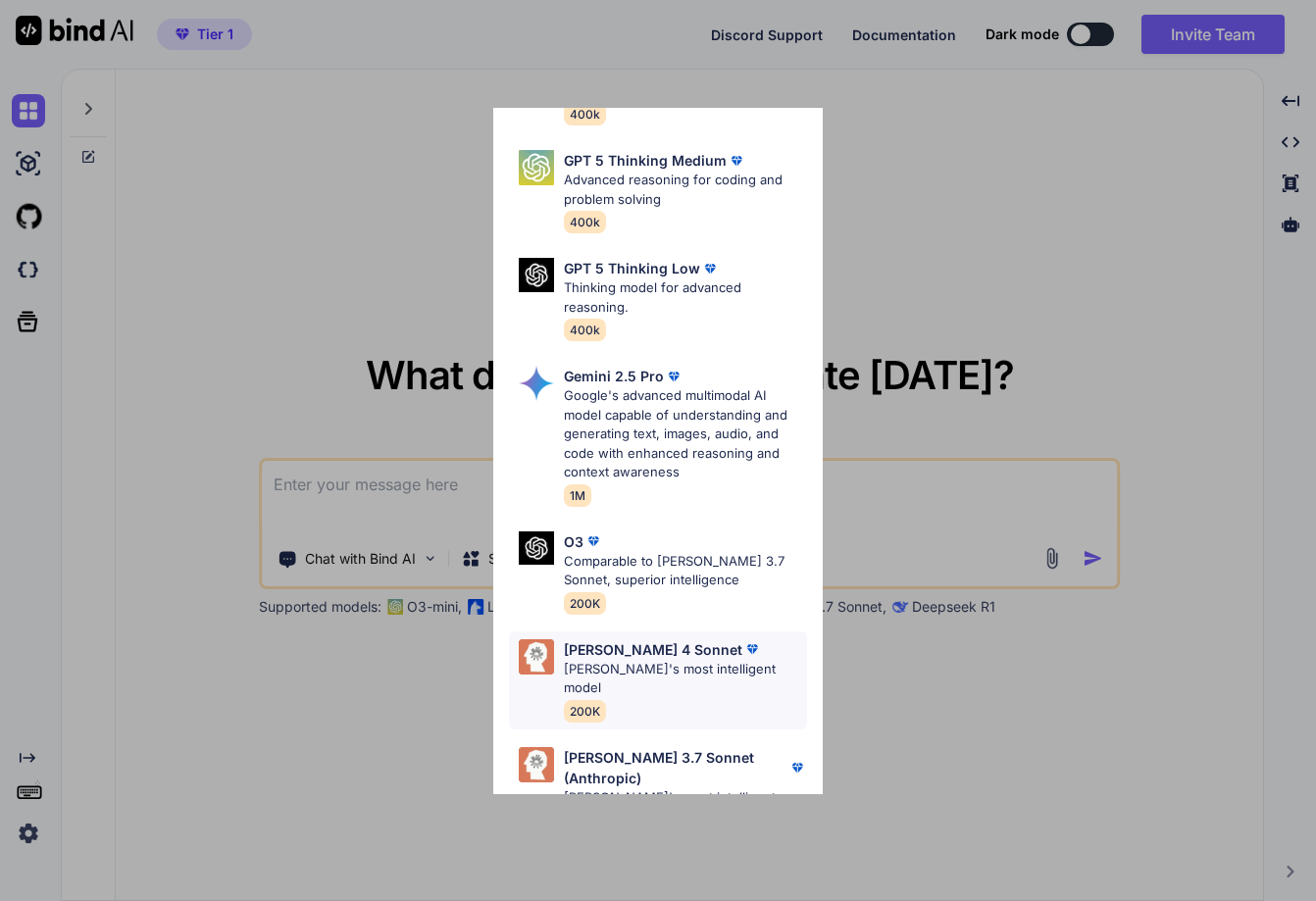
click at [606, 667] on div "Claude 4 Sonnet Claude's most intelligent model 200K" at bounding box center [685, 680] width 243 height 83
type textarea "x"
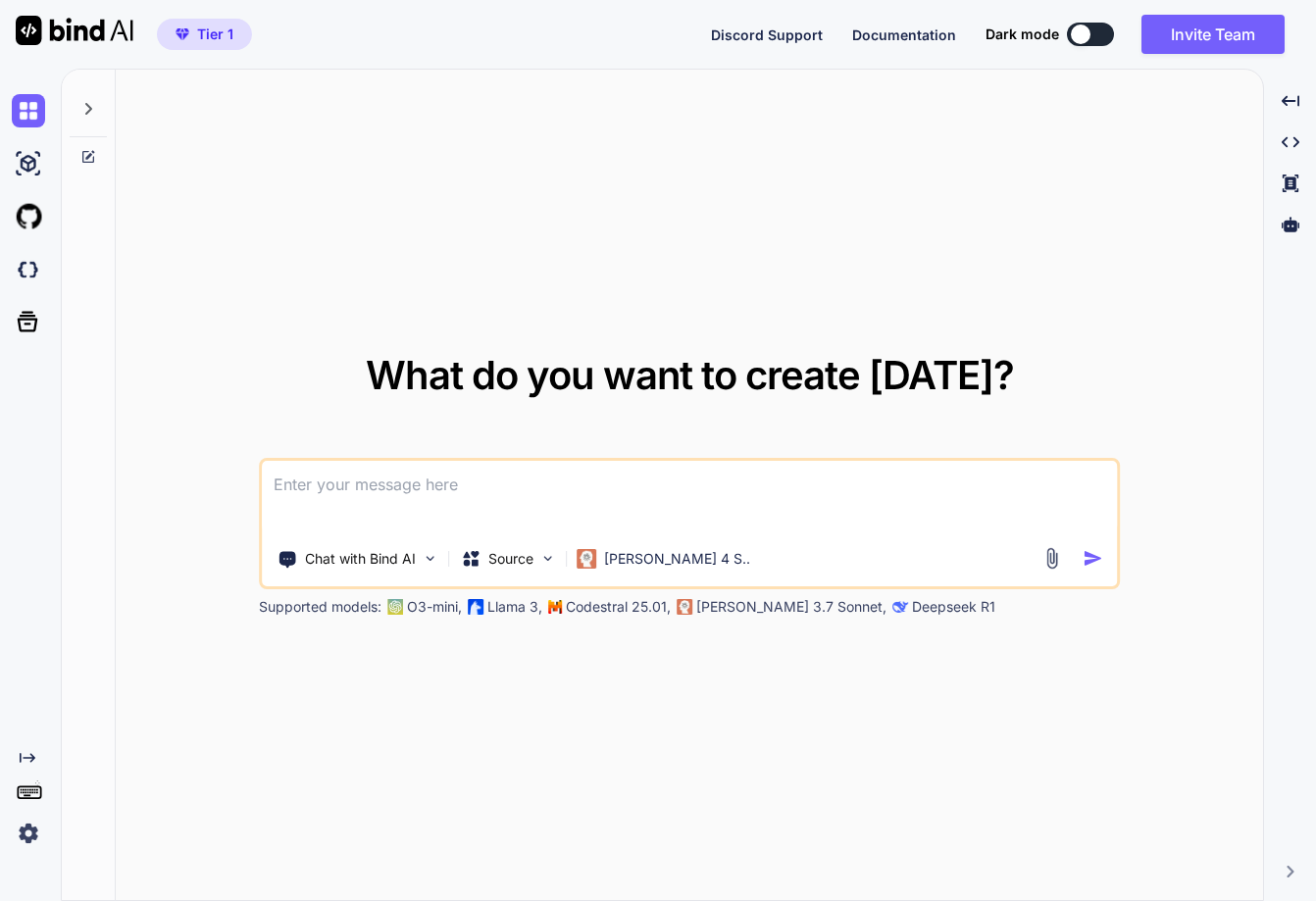
click at [582, 491] on textarea at bounding box center [689, 497] width 855 height 73
type textarea "h"
type textarea "x"
type textarea "he"
type textarea "x"
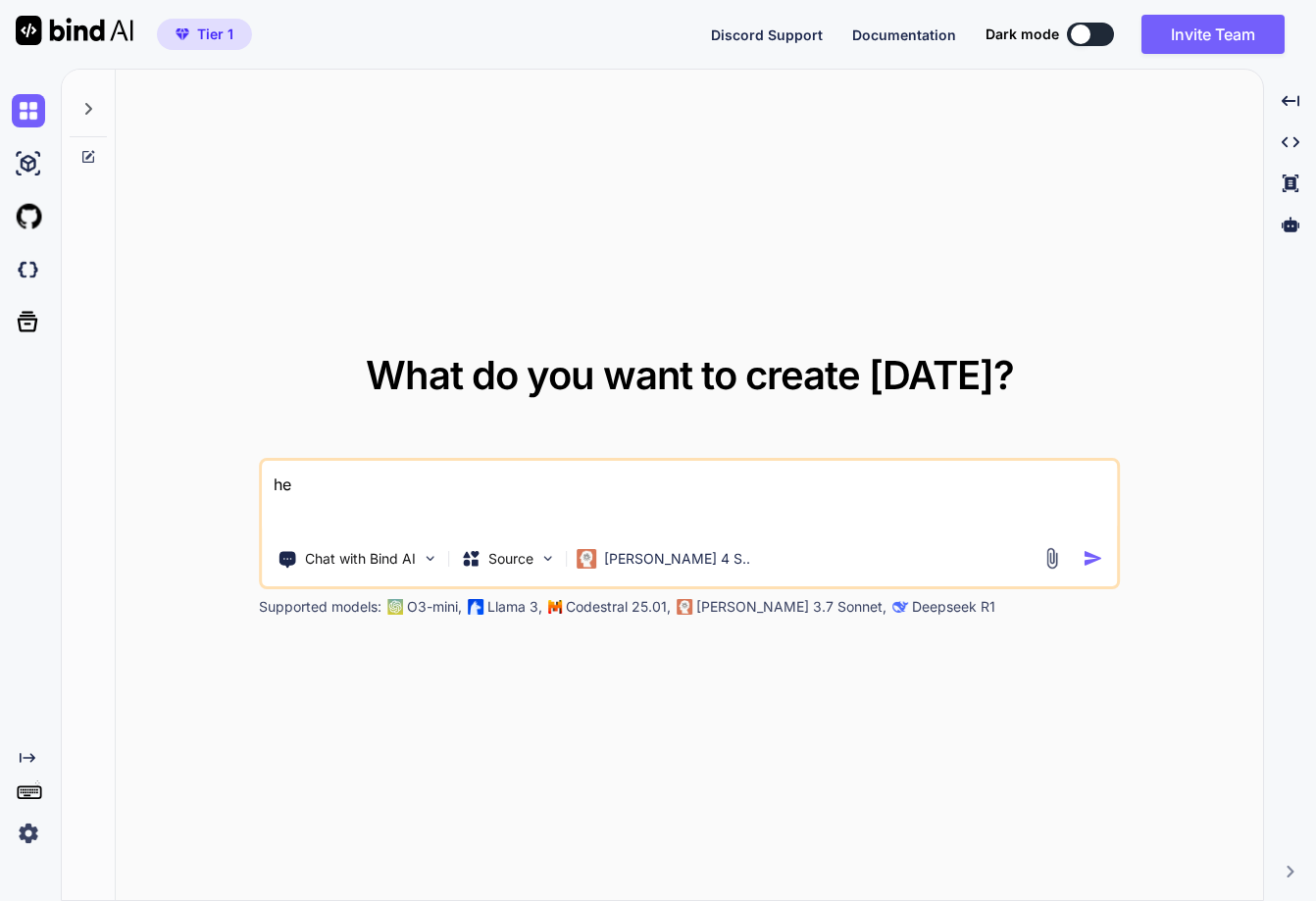
type textarea "hel"
type textarea "x"
type textarea "hell"
type textarea "x"
type textarea "hello"
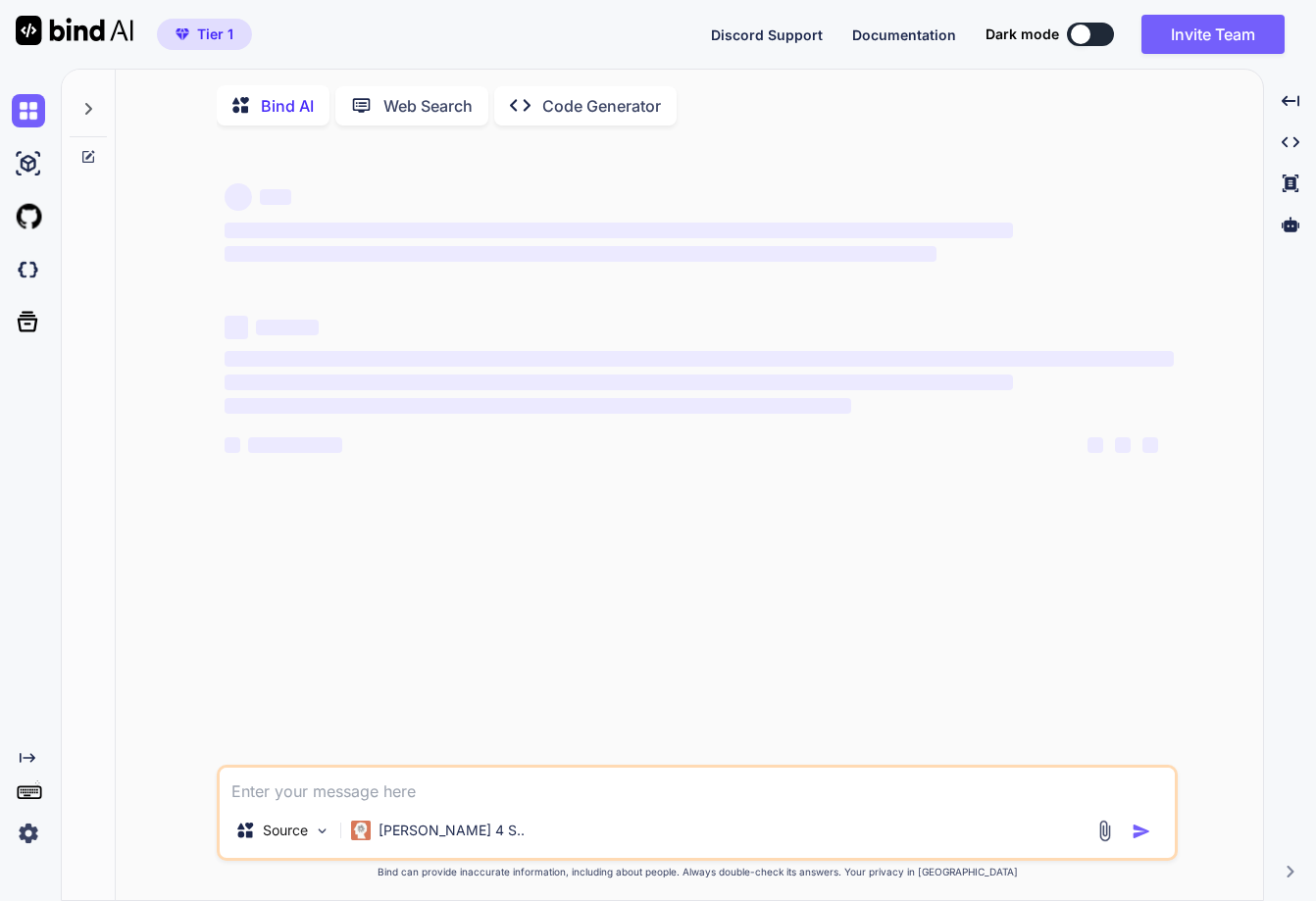
click at [96, 97] on div at bounding box center [88, 104] width 37 height 68
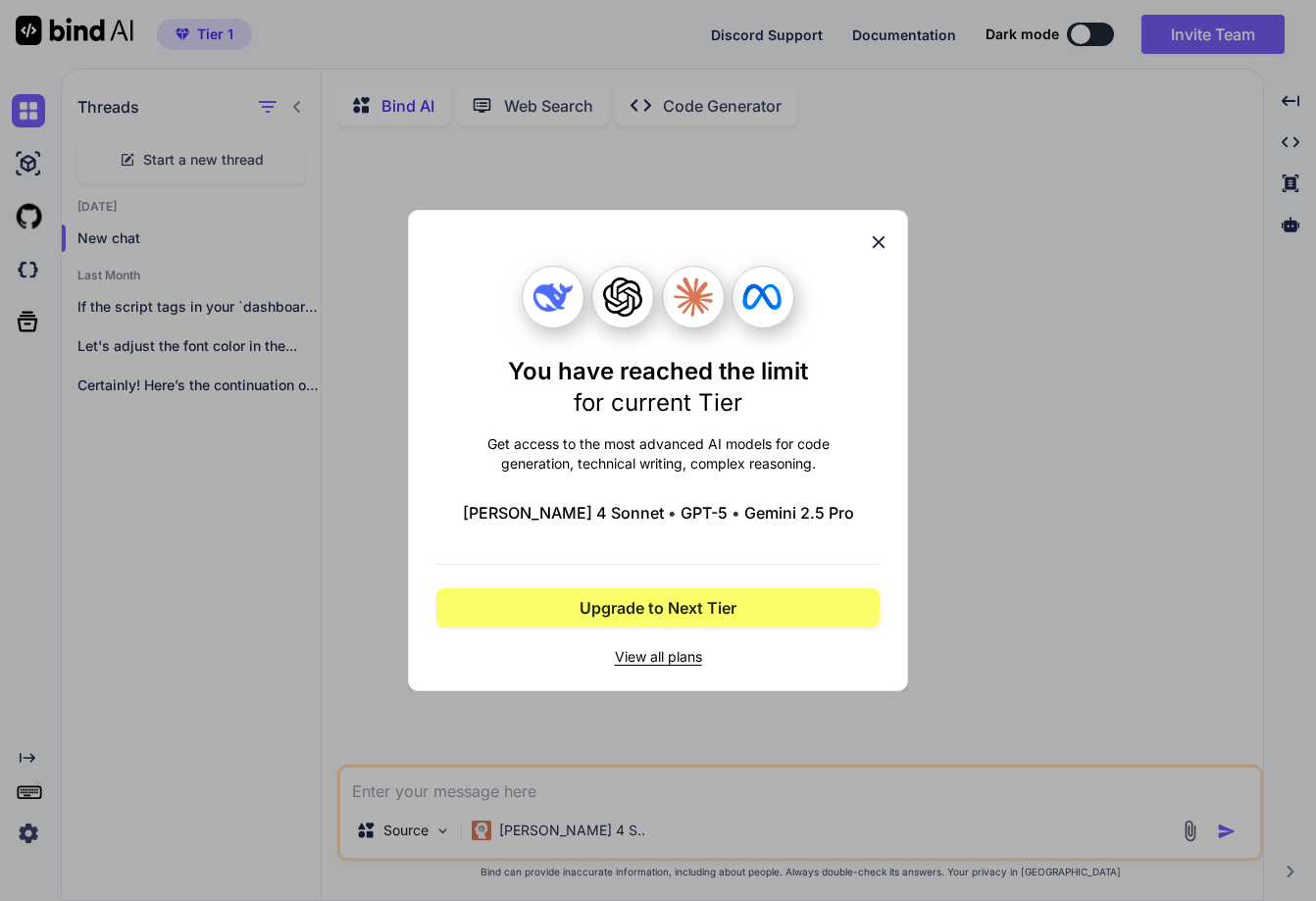
type textarea "x"
click at [875, 247] on icon at bounding box center [879, 242] width 13 height 13
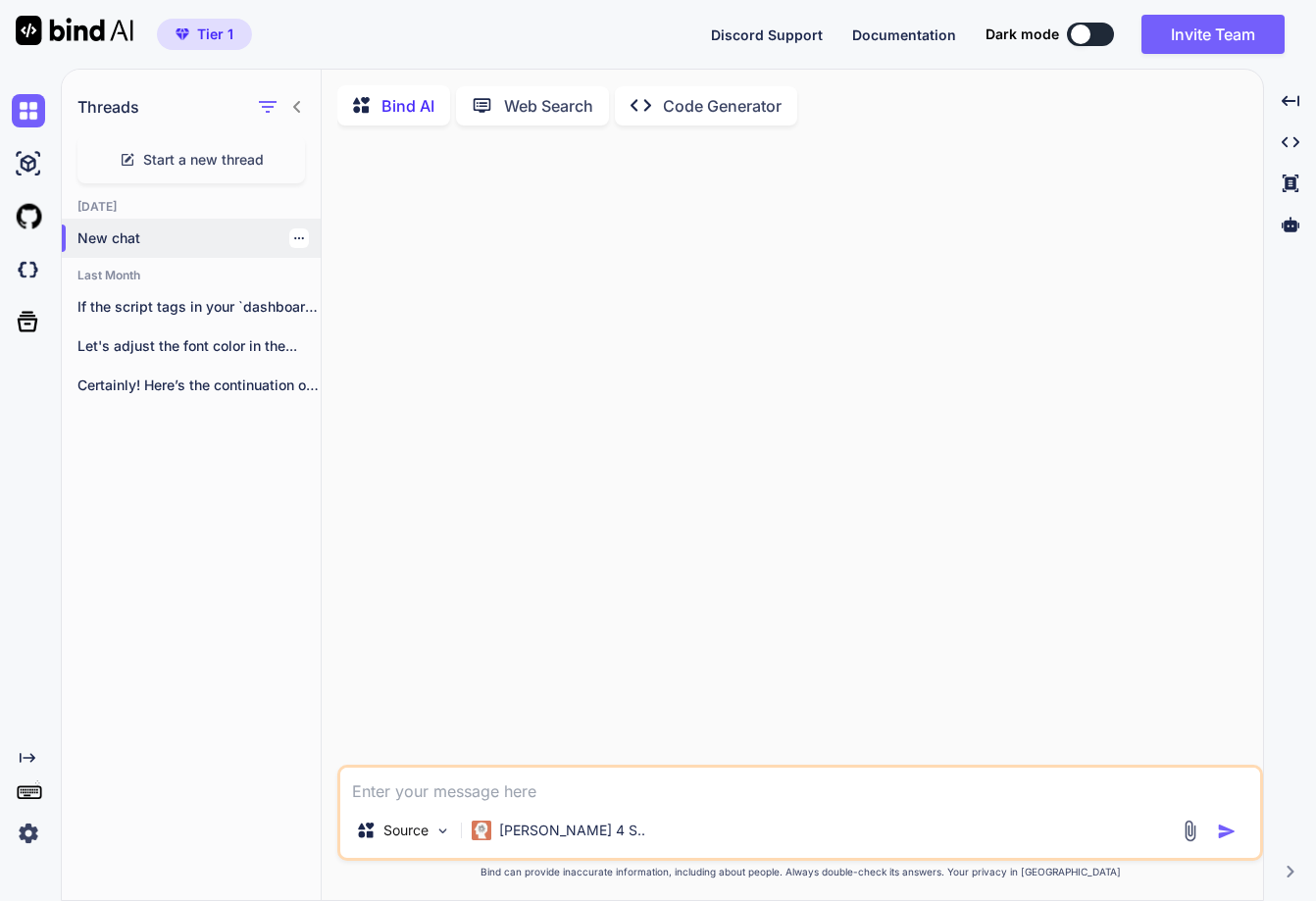
click at [290, 232] on div at bounding box center [300, 239] width 20 height 20
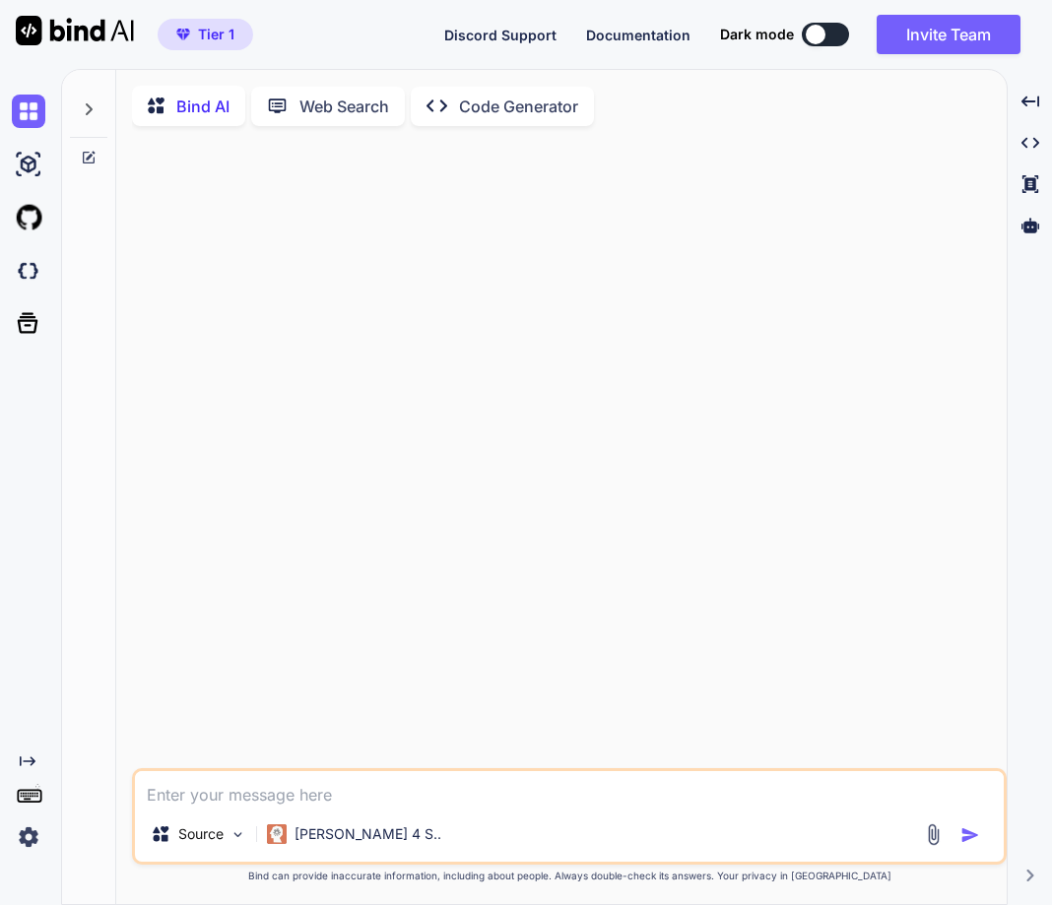
type textarea "x"
click at [257, 794] on textarea at bounding box center [569, 788] width 869 height 35
type textarea "h"
type textarea "x"
type textarea "he"
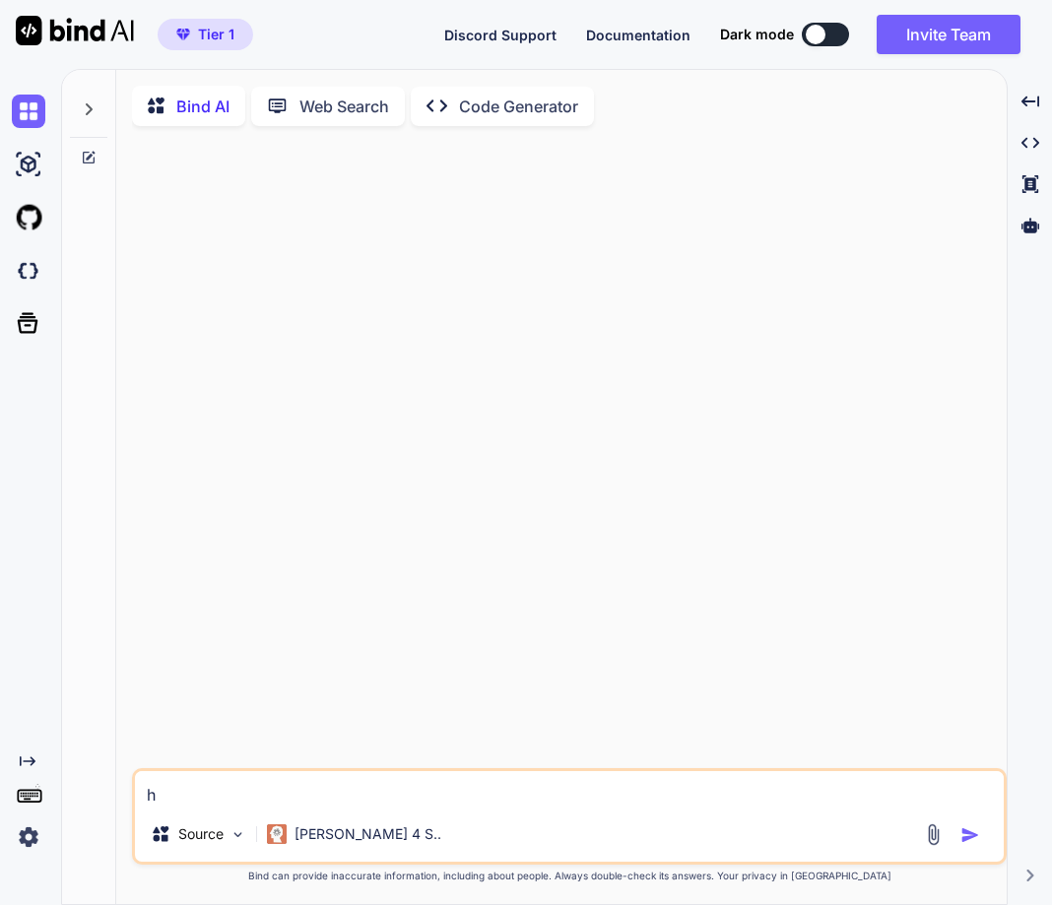
type textarea "x"
type textarea "hee"
type textarea "x"
type textarea "heel"
type textarea "x"
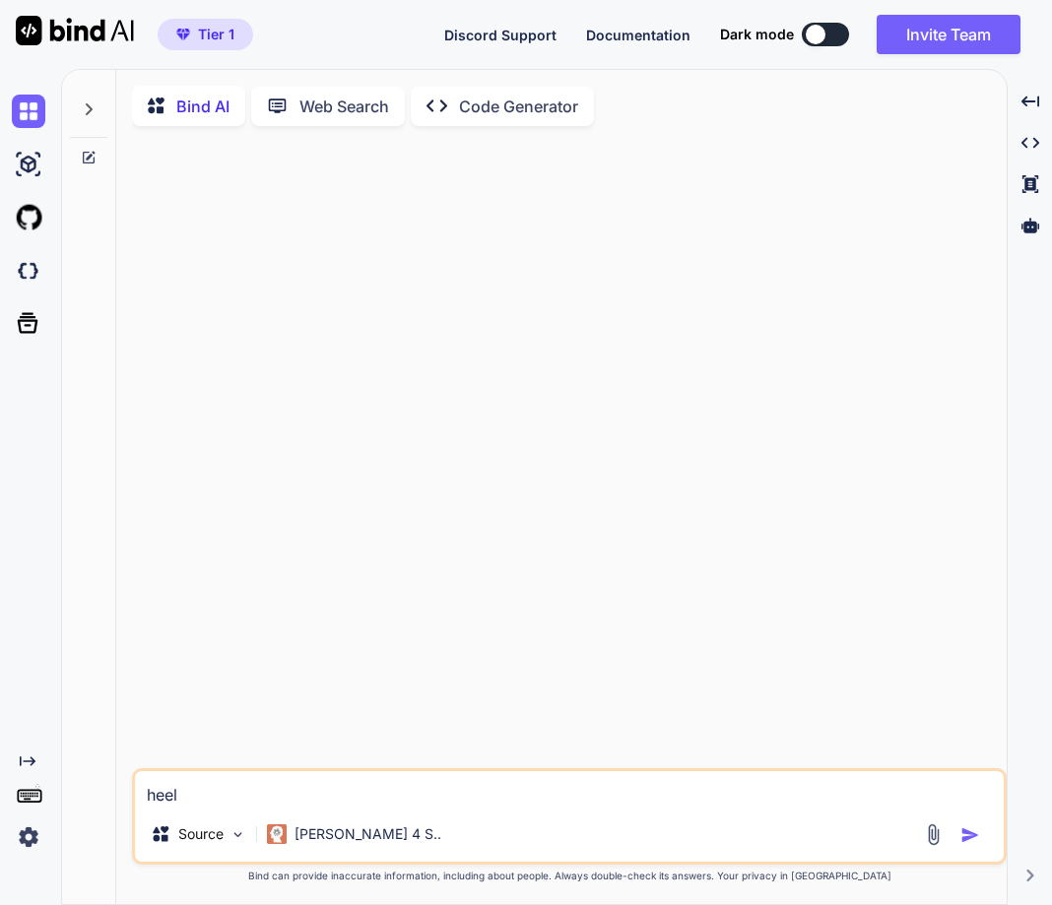
type textarea "heell"
type textarea "x"
type textarea "heello"
type textarea "x"
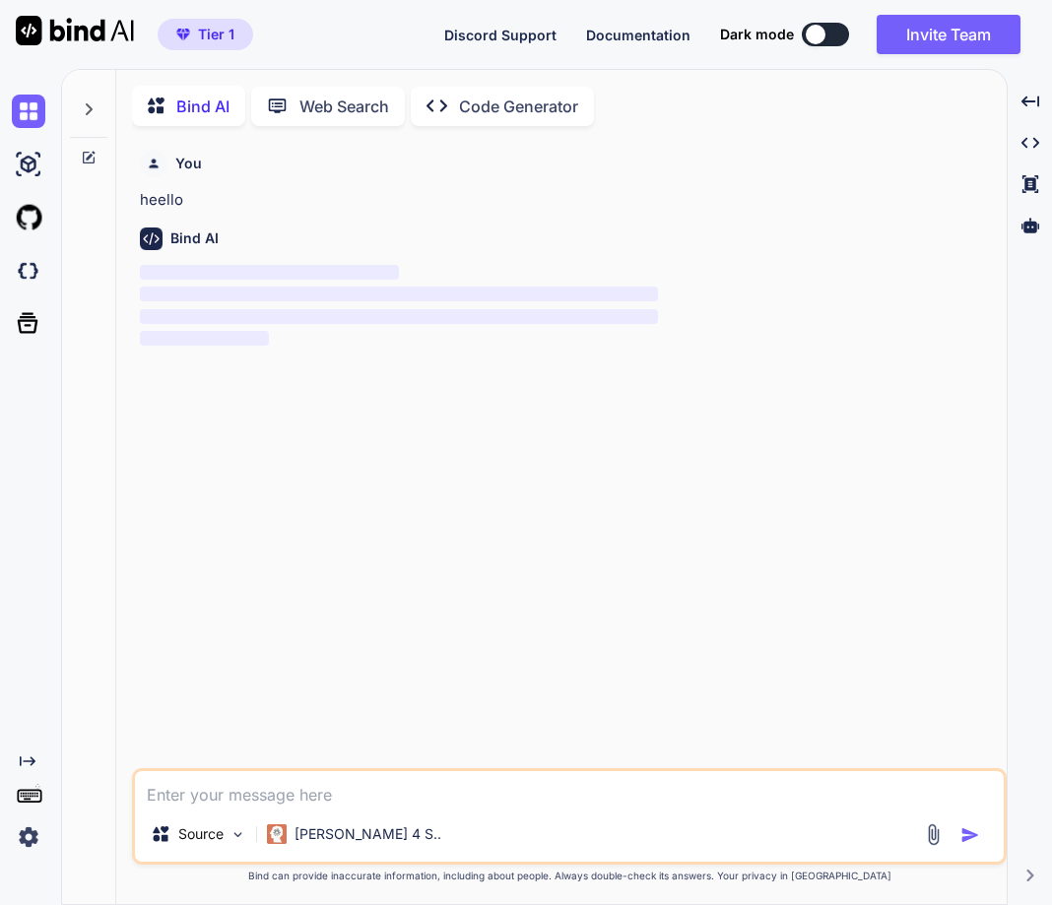
scroll to position [8, 0]
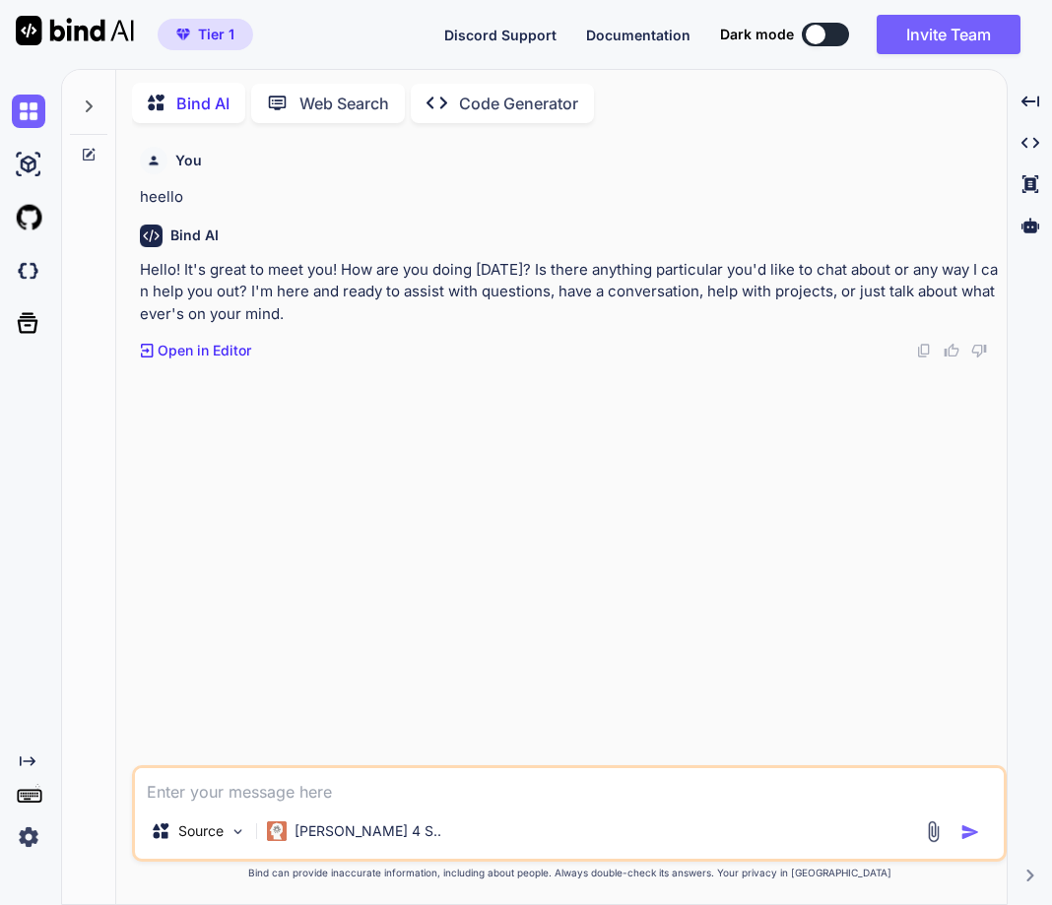
click at [90, 109] on div at bounding box center [88, 101] width 37 height 68
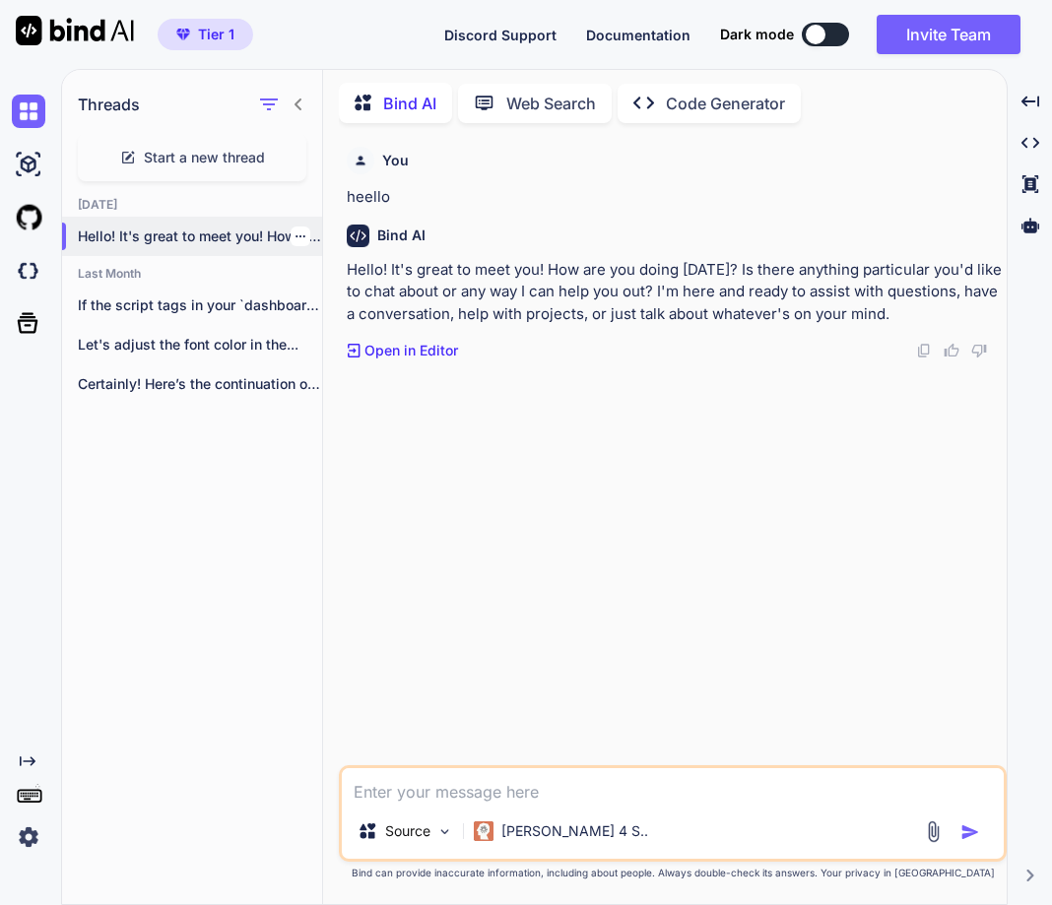
click at [300, 230] on div at bounding box center [301, 237] width 20 height 20
click at [299, 227] on div at bounding box center [301, 237] width 20 height 20
click at [295, 230] on icon "button" at bounding box center [301, 236] width 12 height 12
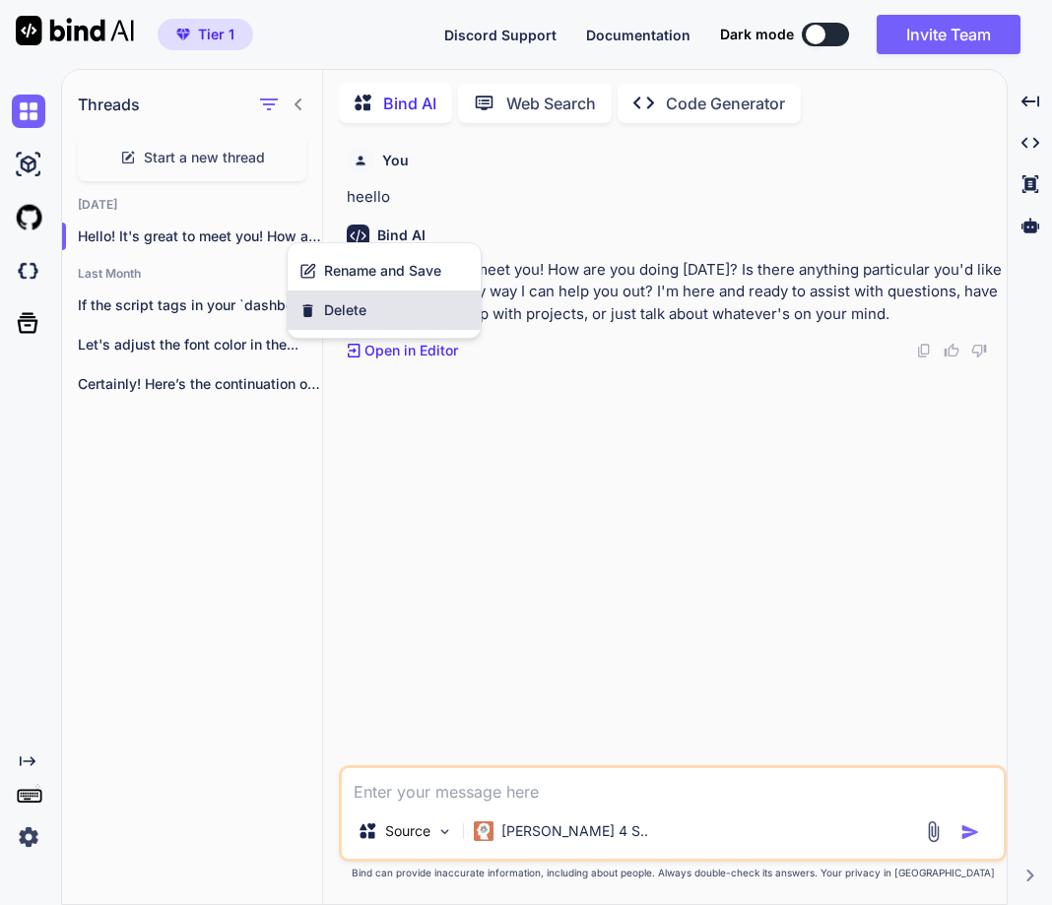
click at [336, 306] on span "Delete" at bounding box center [345, 310] width 42 height 20
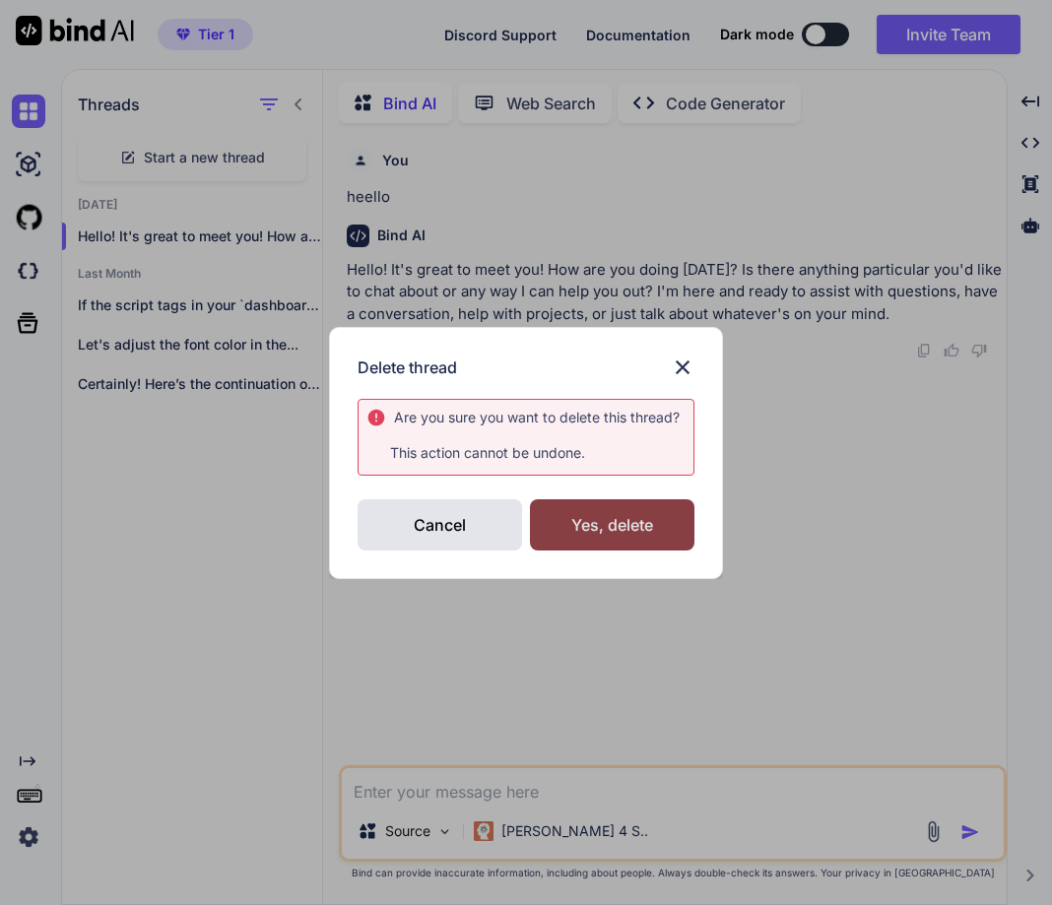
click at [613, 518] on div "Yes, delete" at bounding box center [612, 524] width 165 height 51
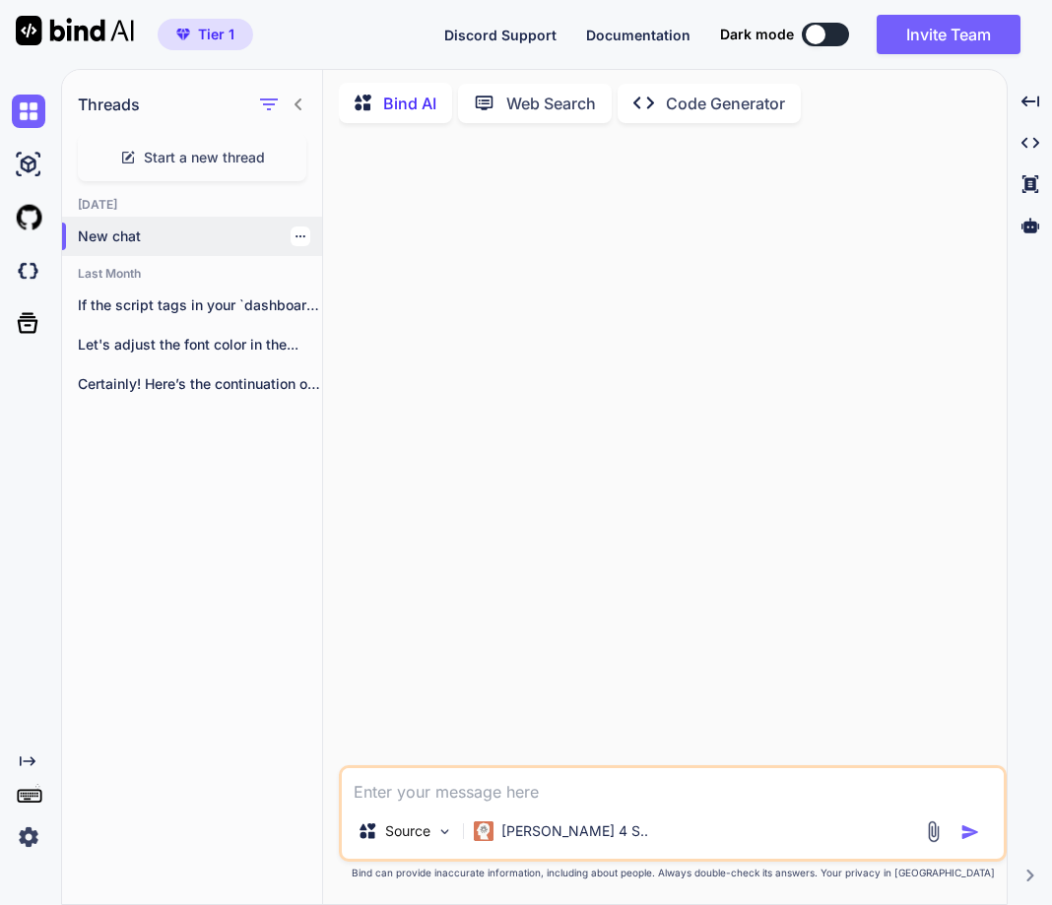
click at [296, 230] on icon "button" at bounding box center [301, 236] width 12 height 12
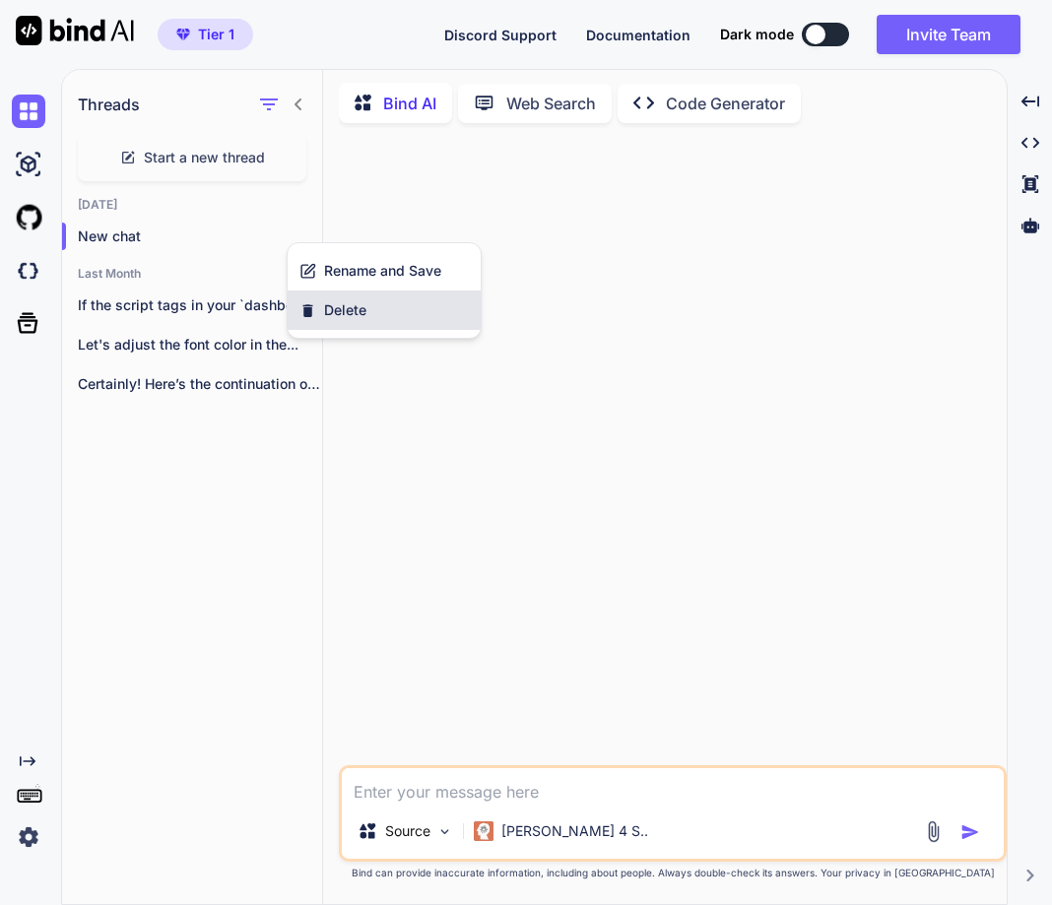
click at [331, 298] on div "Delete" at bounding box center [384, 310] width 193 height 39
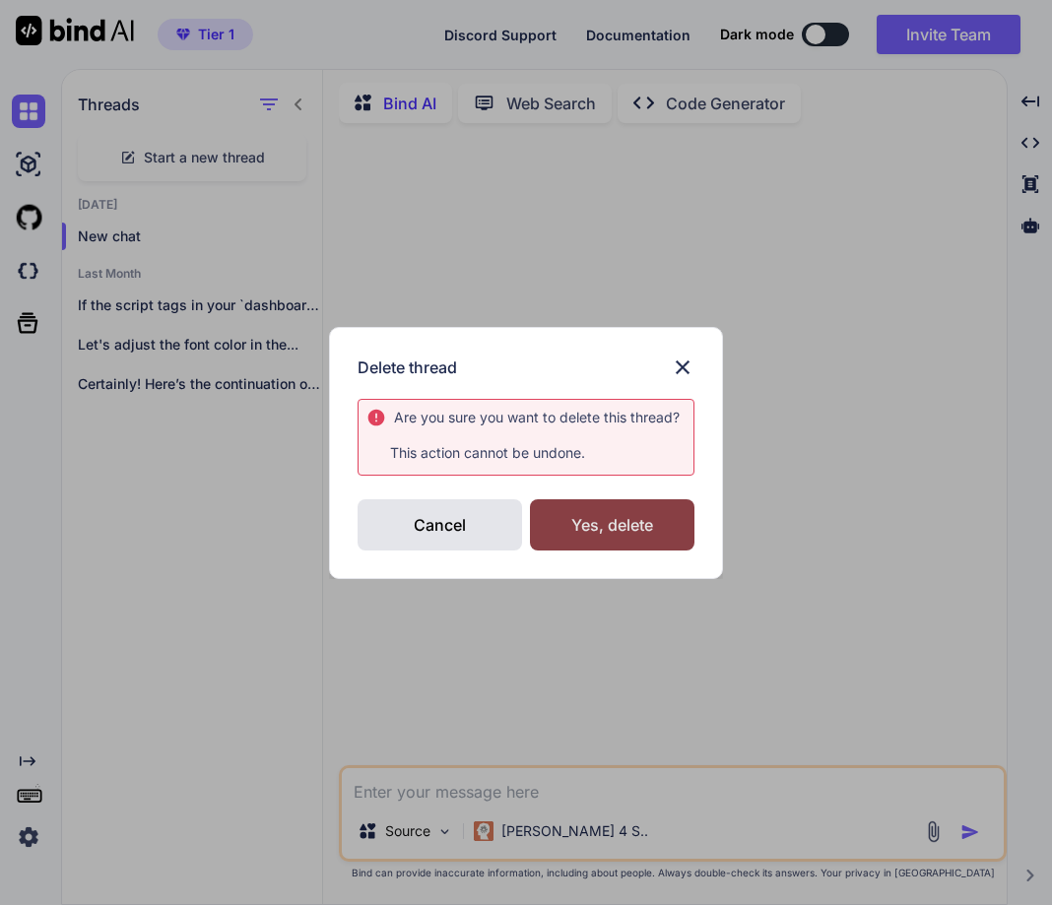
click at [609, 524] on div "Yes, delete" at bounding box center [612, 524] width 165 height 51
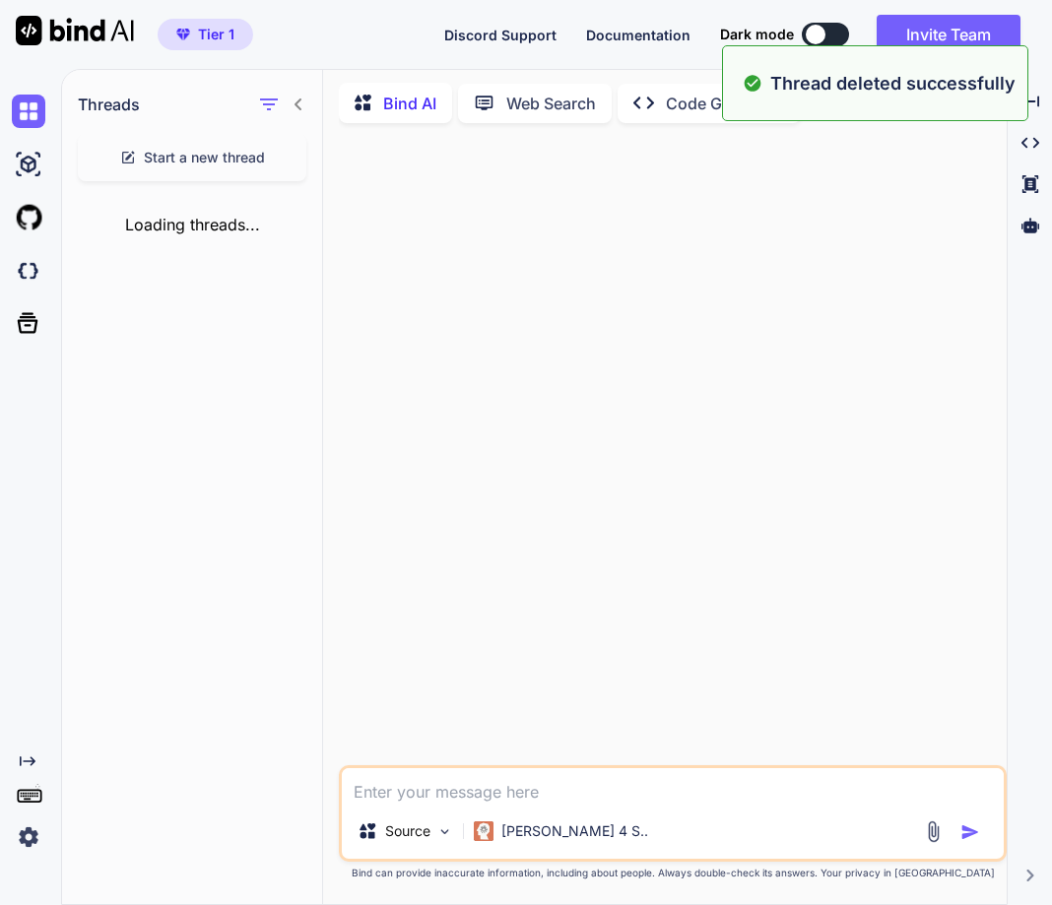
type textarea "x"
